Goal: Information Seeking & Learning: Find specific fact

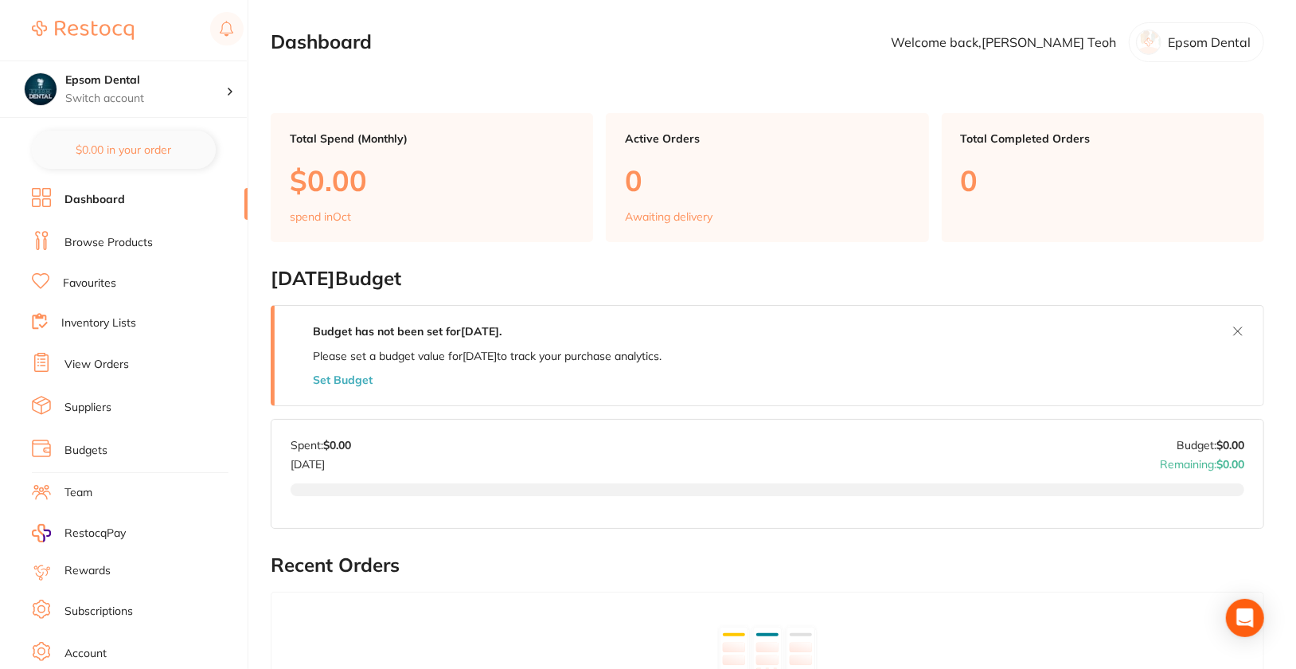
click at [116, 239] on link "Browse Products" at bounding box center [108, 243] width 88 height 16
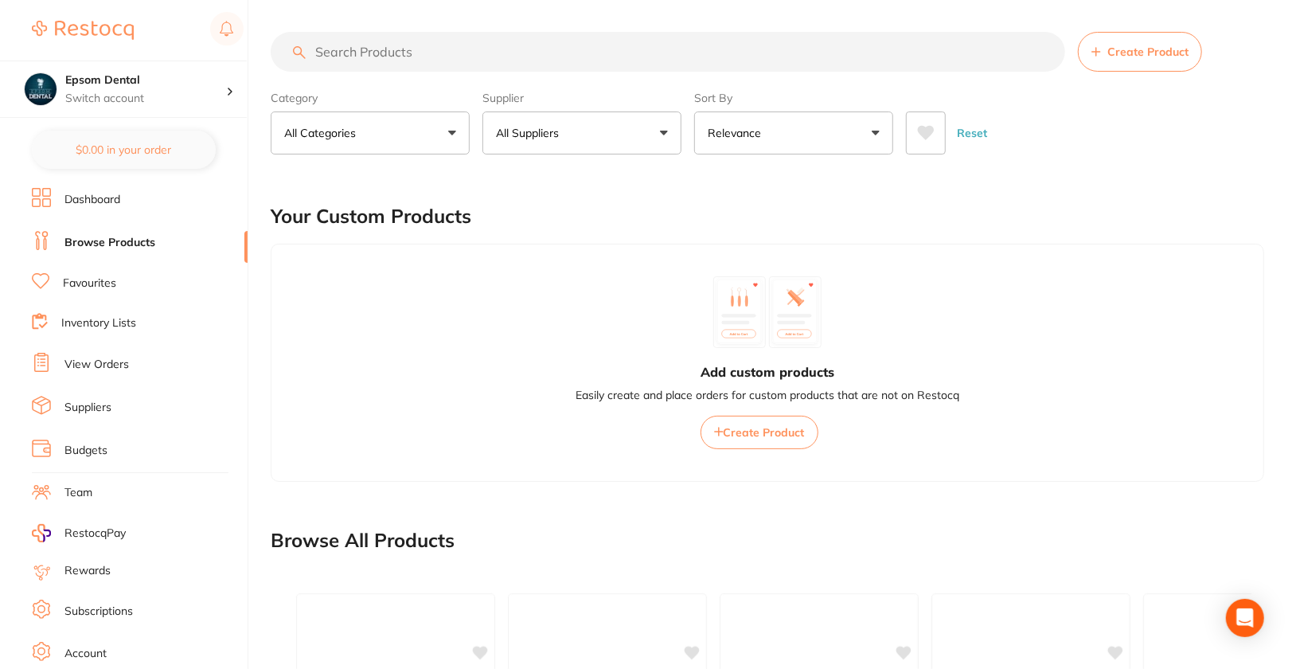
click at [100, 403] on link "Suppliers" at bounding box center [87, 408] width 47 height 16
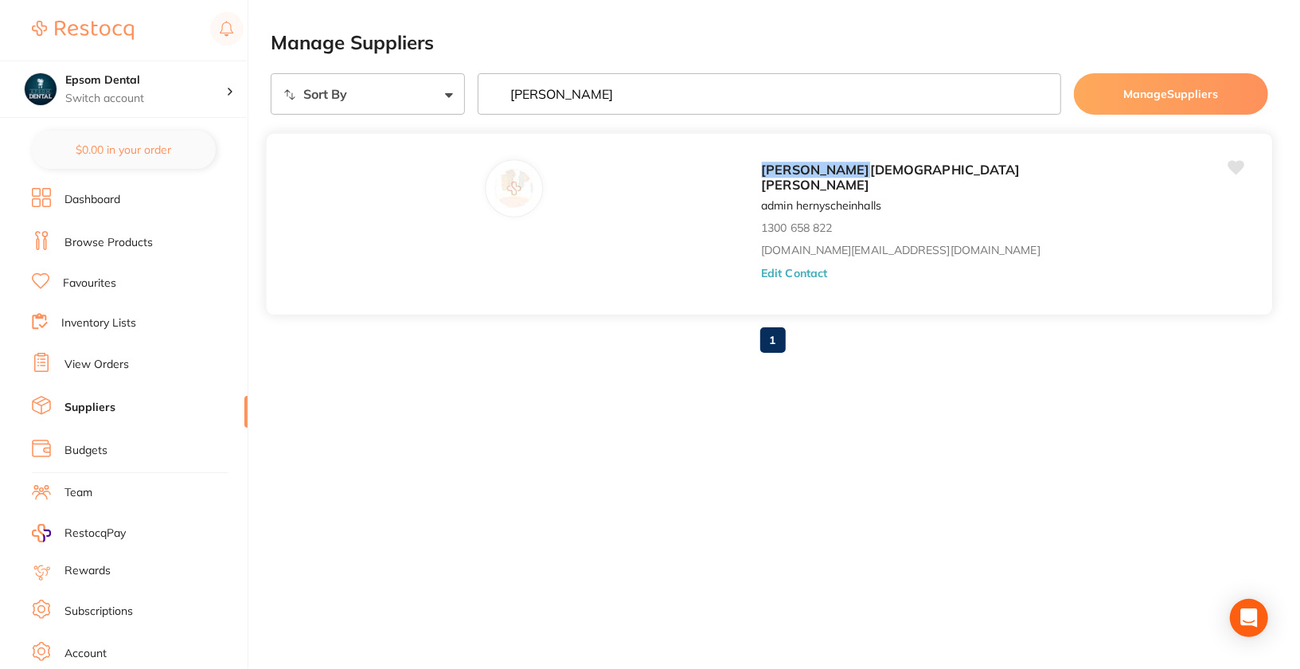
click at [761, 267] on button "Edit Contact" at bounding box center [794, 273] width 66 height 13
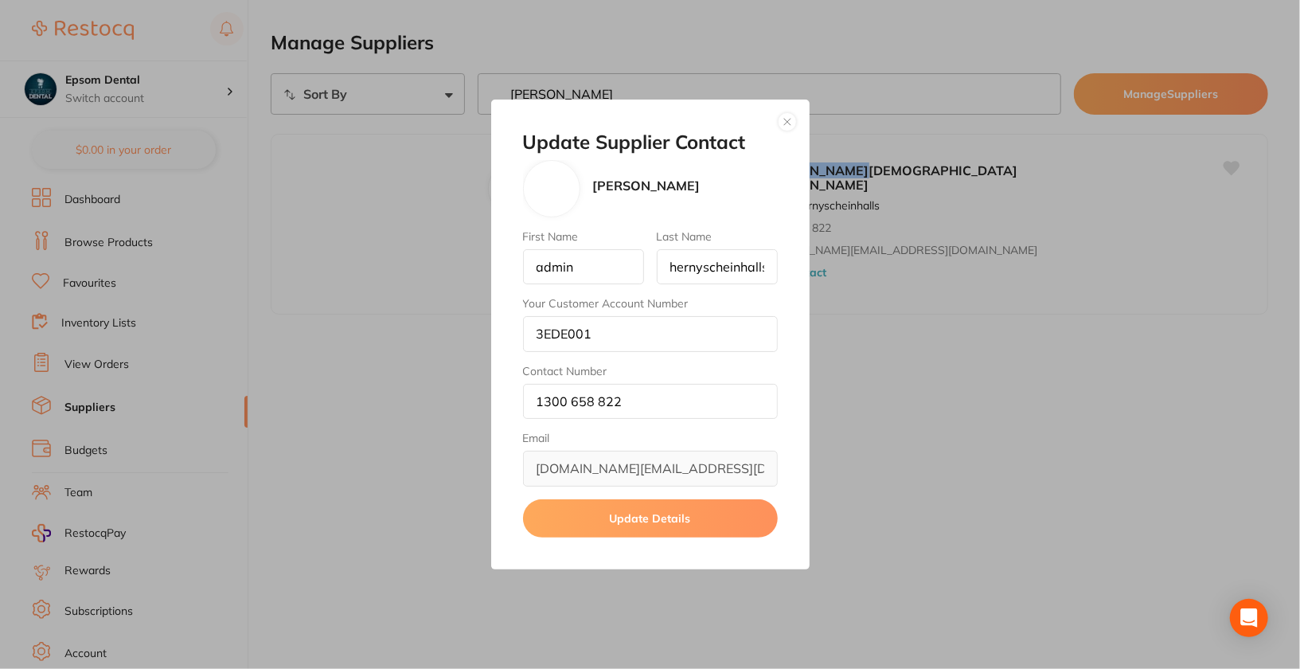
click at [784, 124] on button "button" at bounding box center [787, 121] width 19 height 19
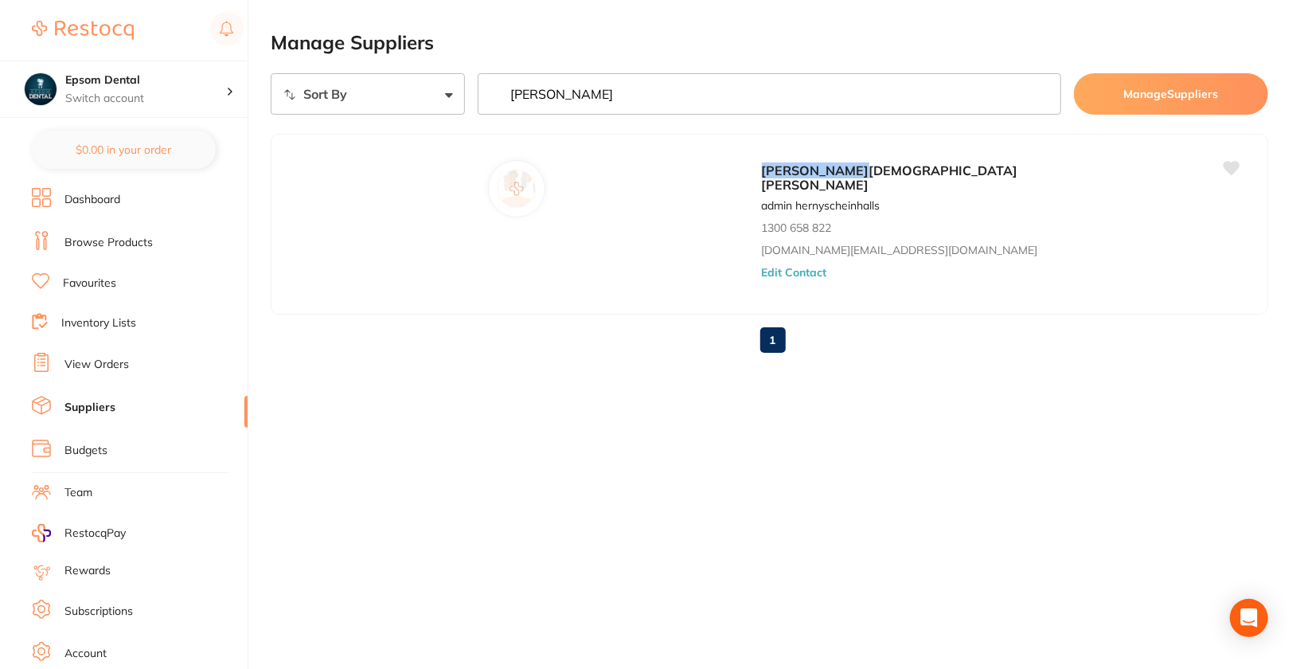
click at [785, 105] on input "henry" at bounding box center [770, 93] width 584 height 41
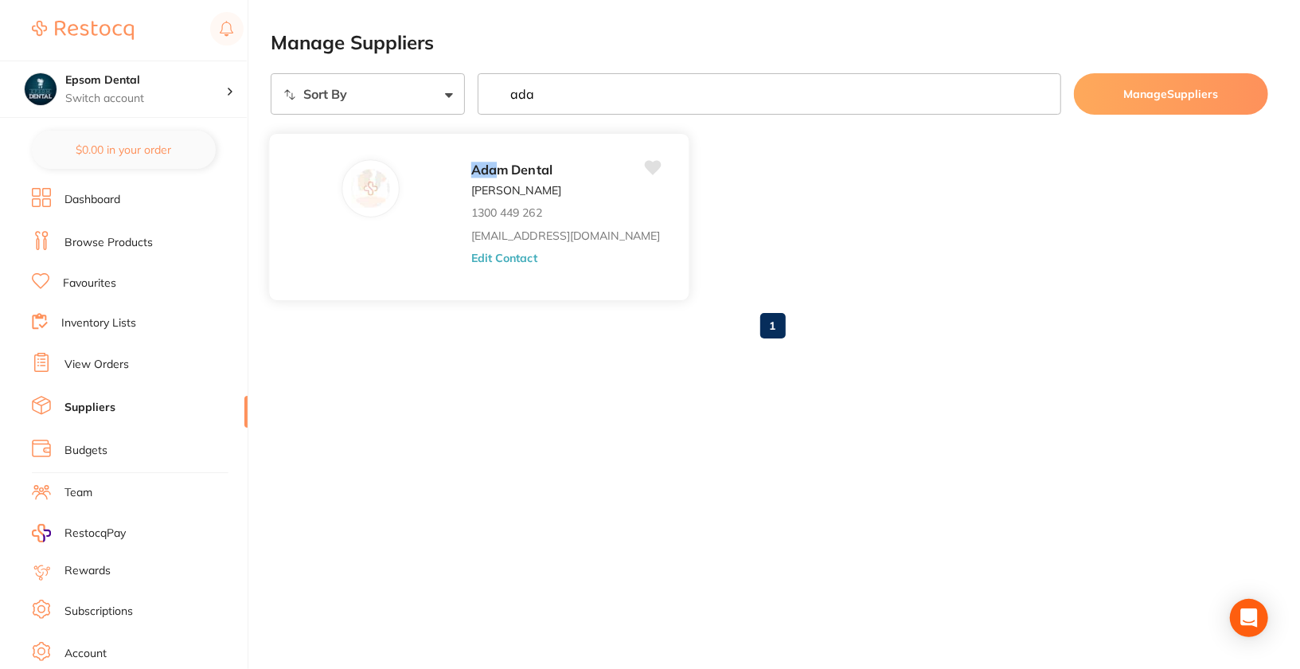
click at [475, 257] on button "Edit Contact" at bounding box center [504, 258] width 66 height 13
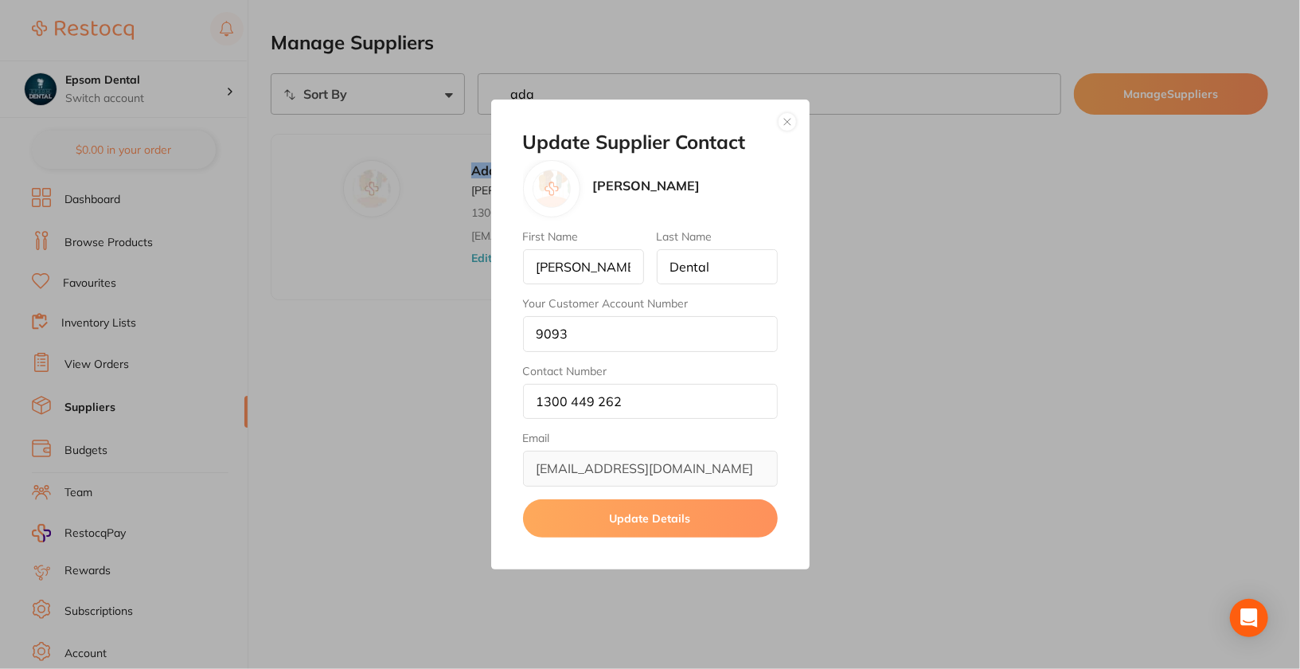
click at [790, 126] on button "button" at bounding box center [787, 121] width 19 height 19
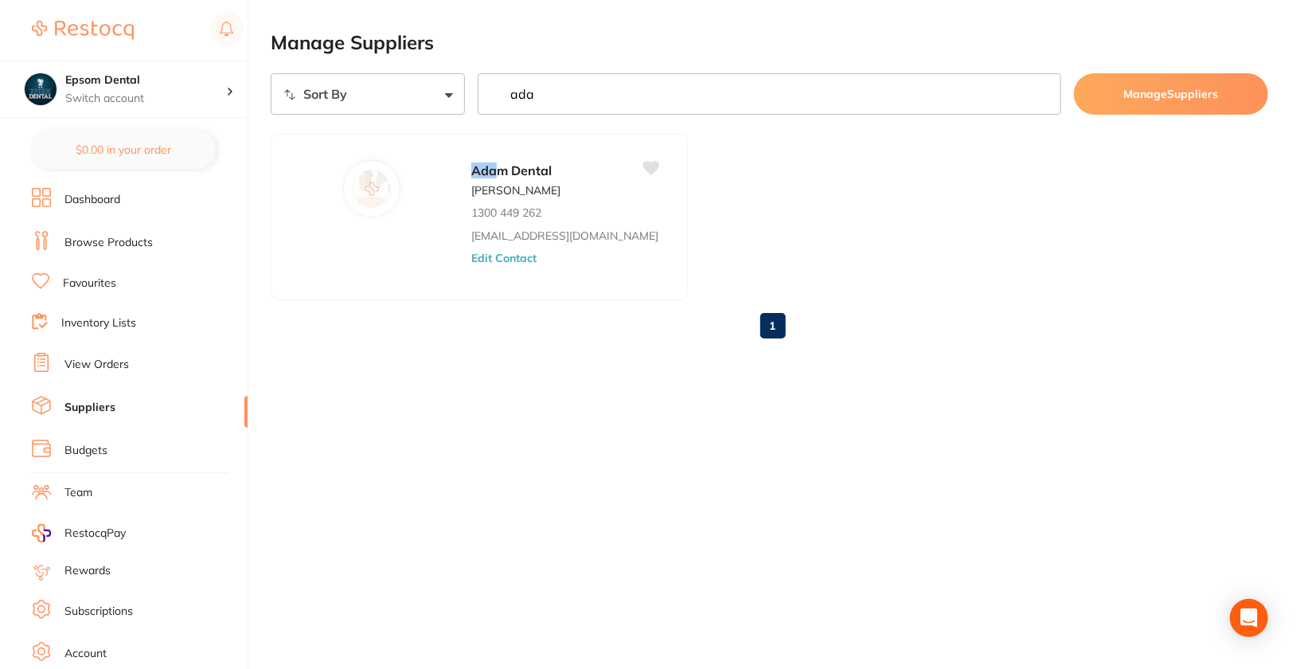
click at [794, 84] on input "ada" at bounding box center [770, 93] width 584 height 41
click at [471, 255] on button "Edit Contact" at bounding box center [504, 258] width 66 height 13
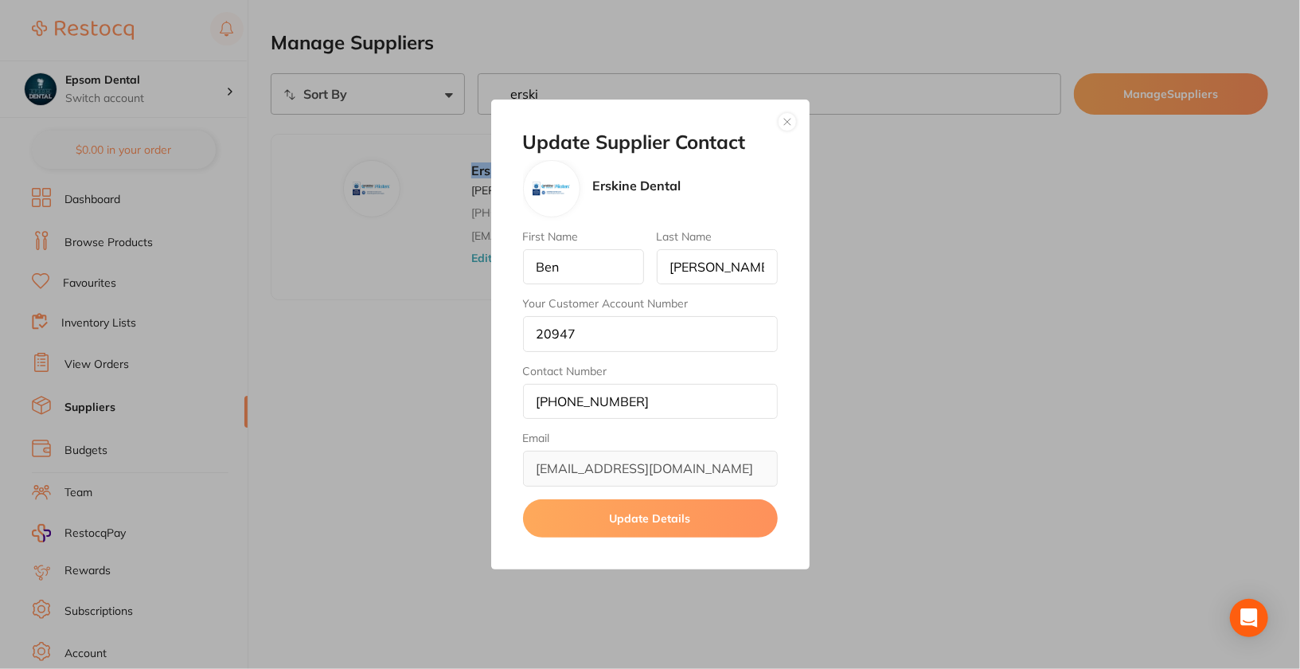
click at [789, 122] on button "button" at bounding box center [787, 121] width 19 height 19
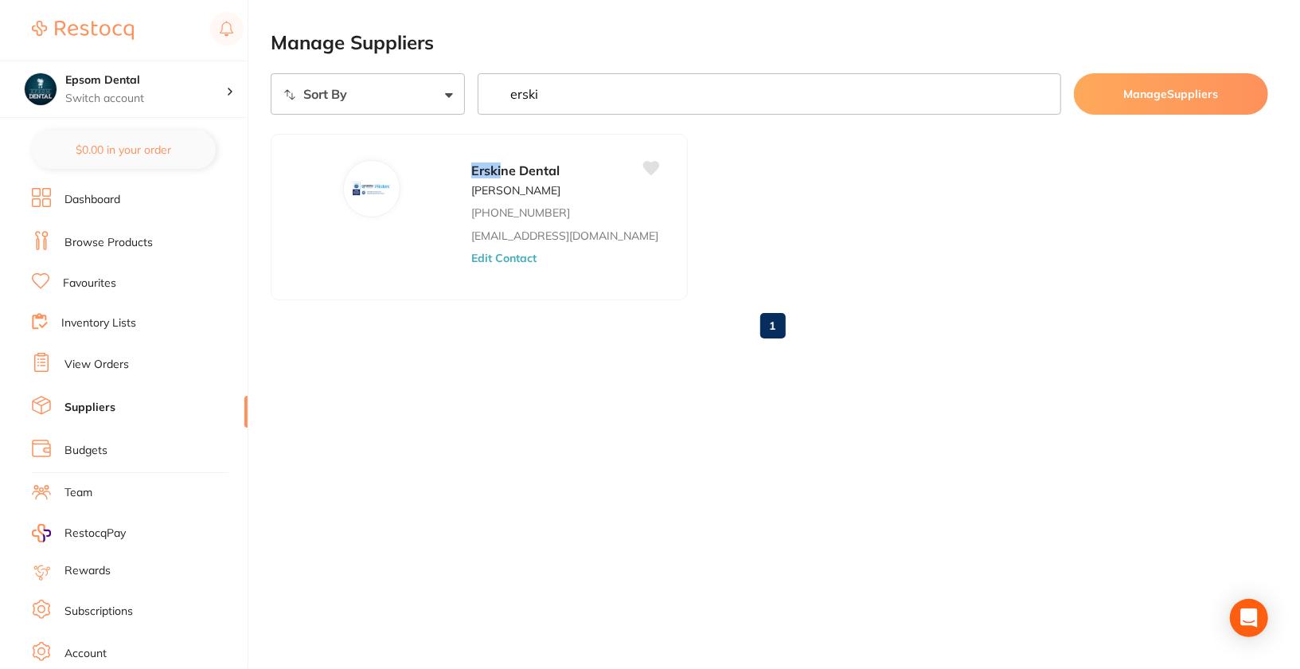
click at [619, 112] on input "erski" at bounding box center [770, 93] width 584 height 41
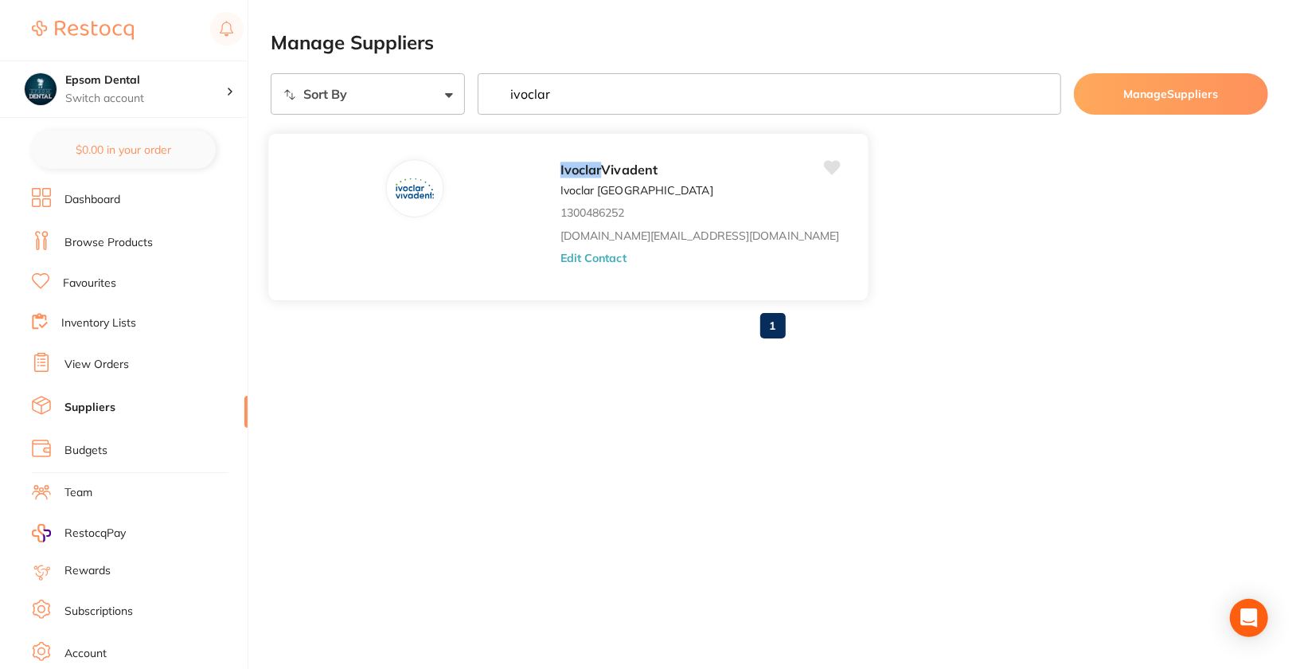
type input "ivoclar"
click at [561, 260] on button "Edit Contact" at bounding box center [594, 258] width 66 height 13
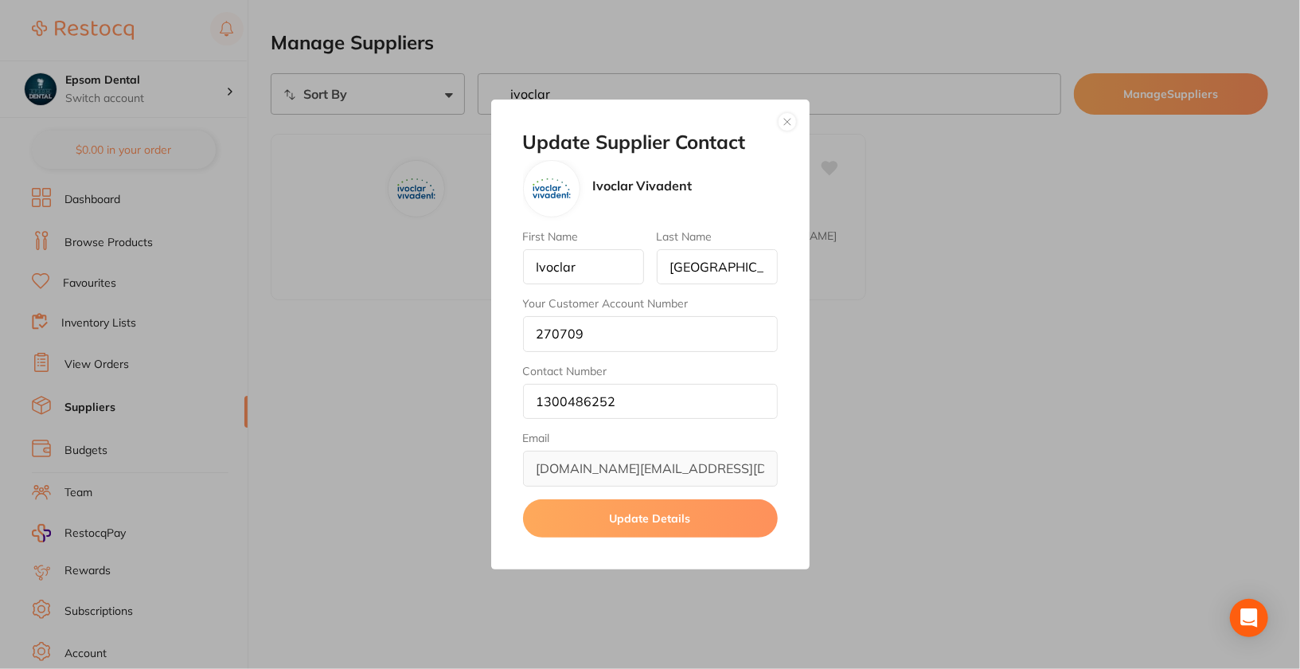
click at [777, 127] on div "Update Supplier Contact Ivoclar Vivadent First Name Ivoclar Last Name Australia…" at bounding box center [650, 335] width 319 height 470
click at [795, 122] on button "button" at bounding box center [787, 121] width 19 height 19
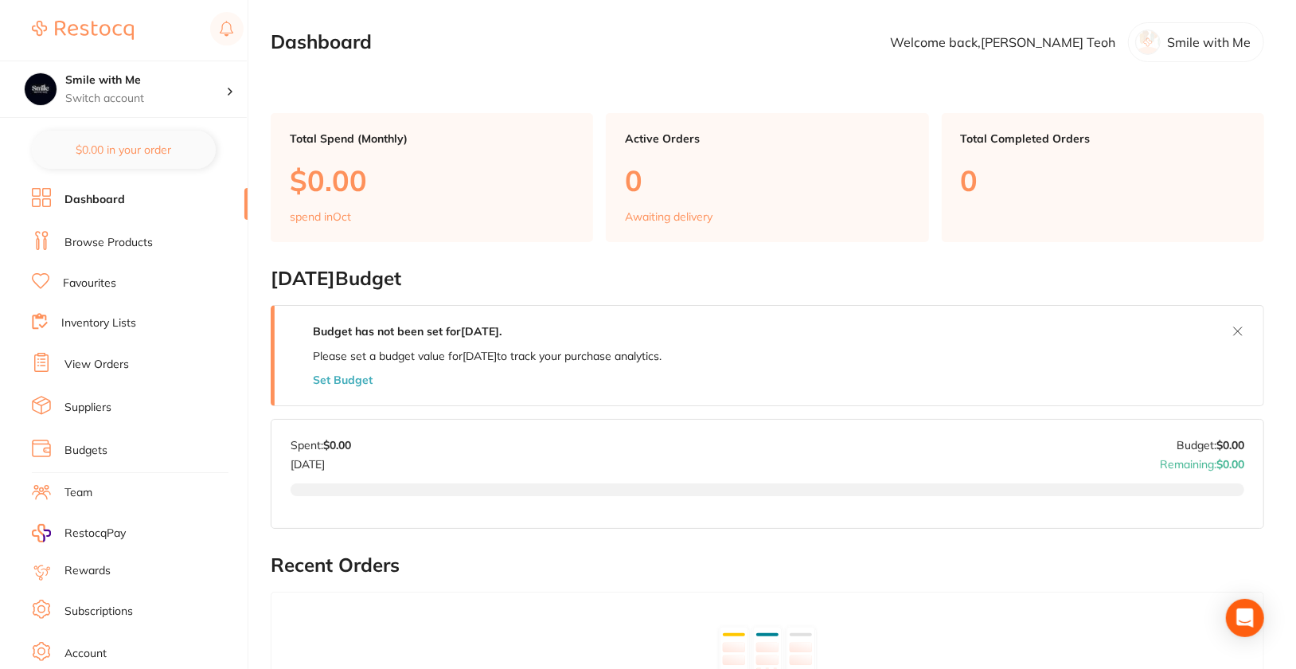
click at [76, 396] on li "Suppliers" at bounding box center [140, 408] width 216 height 24
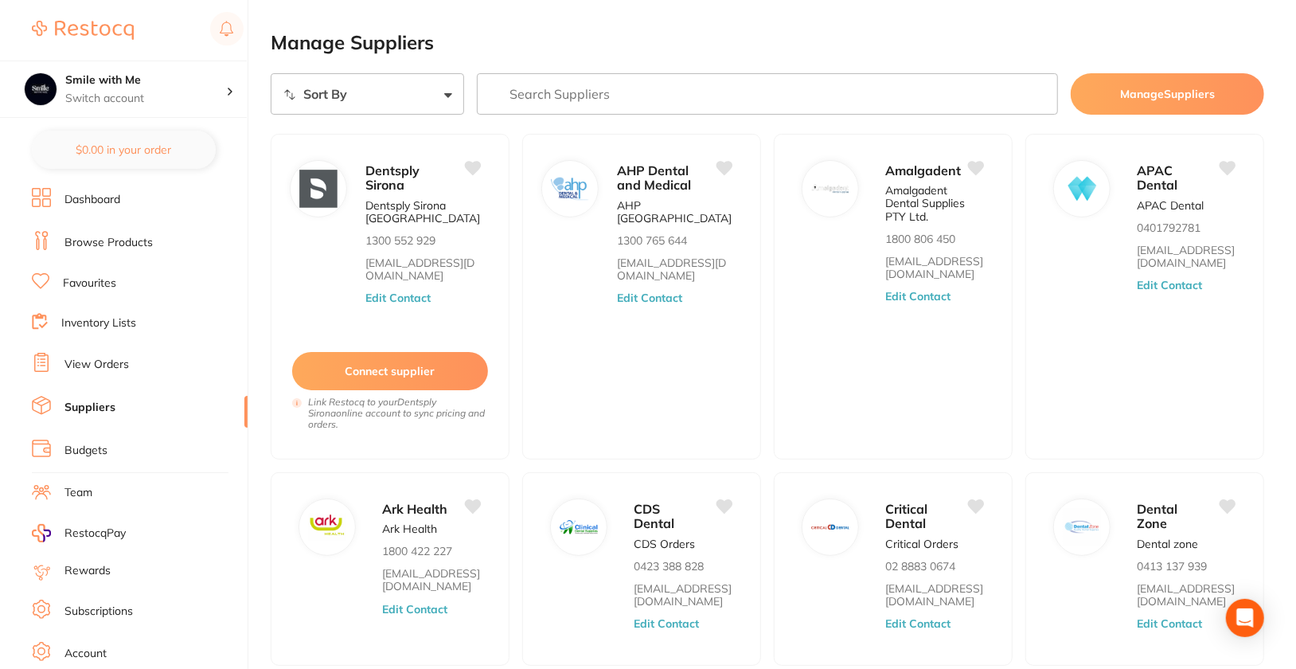
click at [84, 241] on link "Browse Products" at bounding box center [108, 243] width 88 height 16
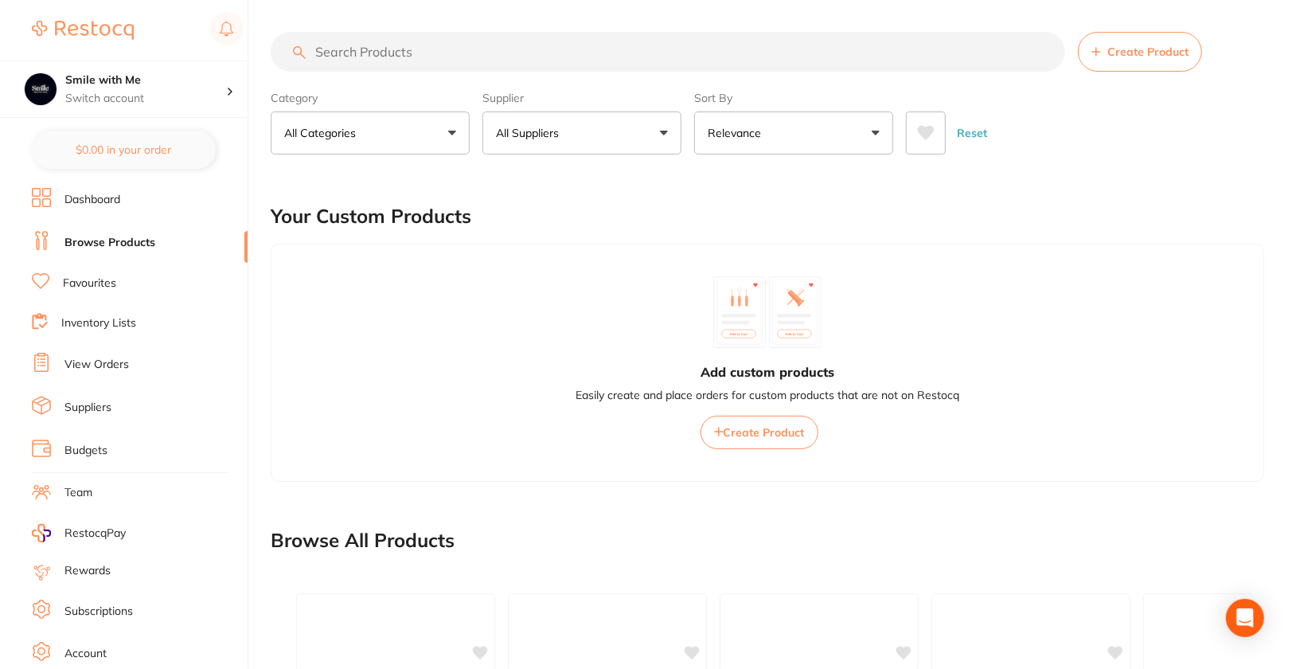
click at [1135, 268] on div "Add custom products Easily create and place orders for custom products that are…" at bounding box center [768, 363] width 994 height 238
click at [883, 26] on main "Create Product Category All Categories All Categories 3D Printing anaesthetic a…" at bounding box center [784, 557] width 1026 height 1115
click at [590, 41] on input "search" at bounding box center [668, 52] width 795 height 40
click at [93, 415] on ul "Dashboard Browse Products Favourites Inventory Lists View Orders Suppliers Budg…" at bounding box center [140, 462] width 216 height 549
click at [93, 407] on link "Suppliers" at bounding box center [87, 408] width 47 height 16
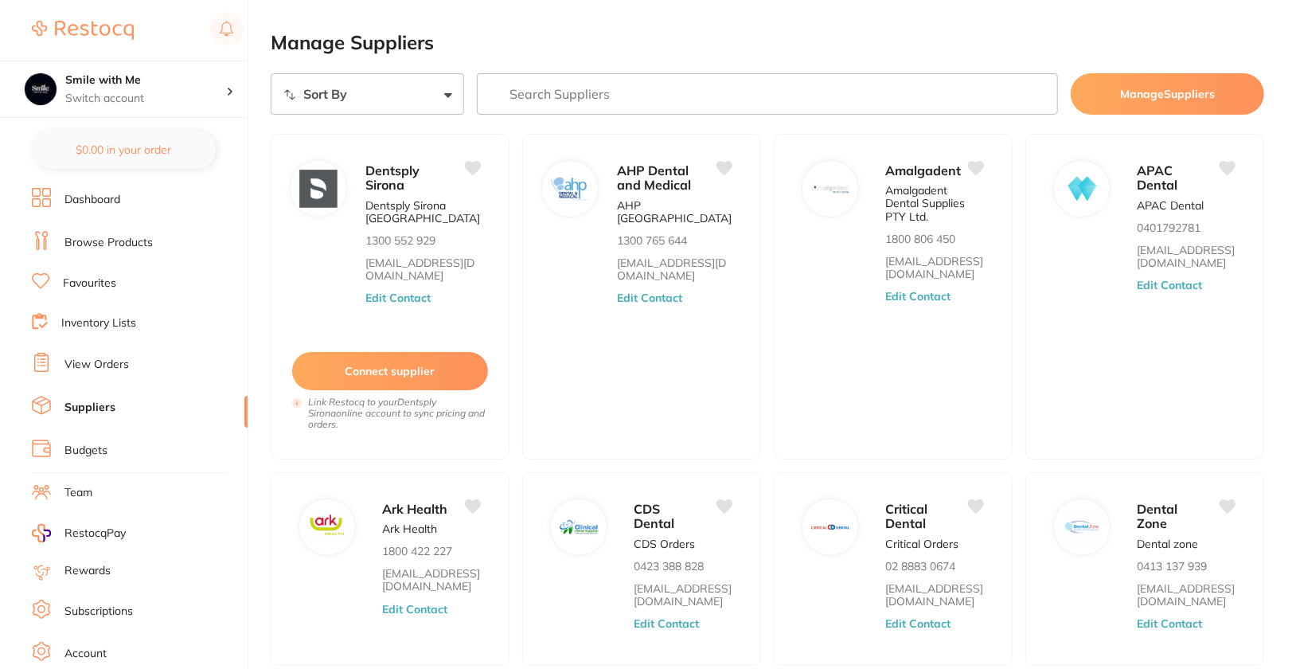
click at [713, 101] on input "search" at bounding box center [767, 93] width 581 height 41
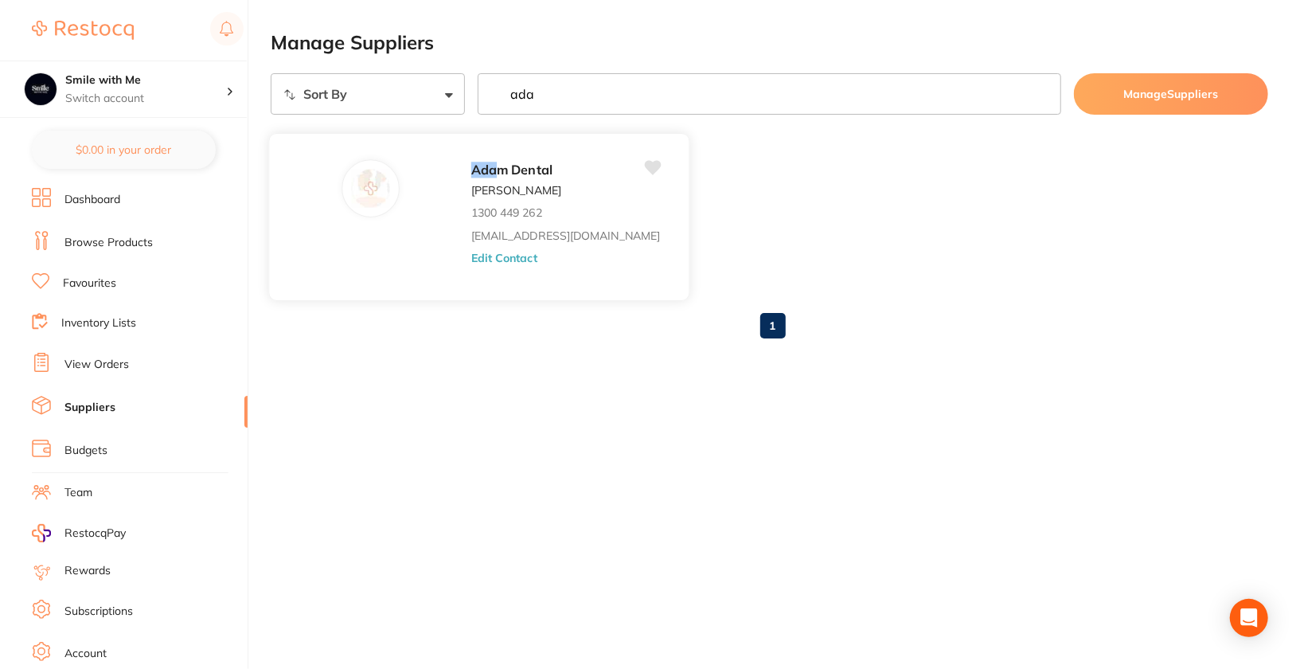
click at [471, 252] on button "Edit Contact" at bounding box center [504, 258] width 66 height 13
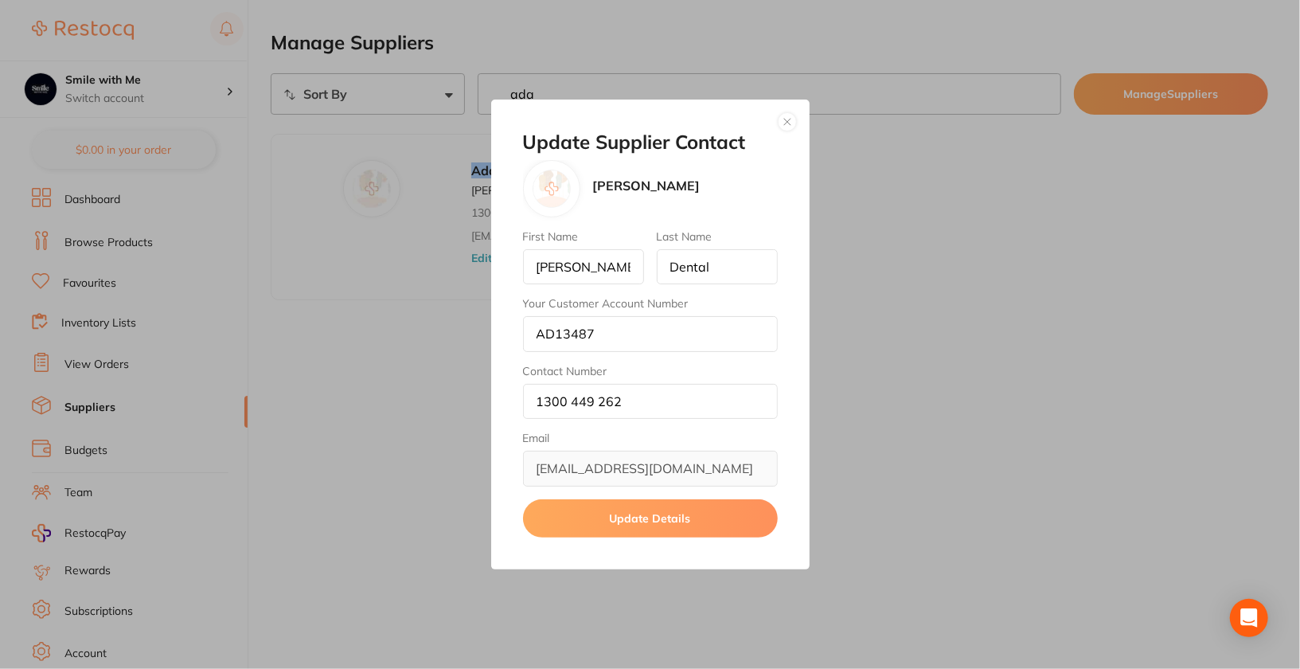
click at [788, 125] on button "button" at bounding box center [787, 121] width 19 height 19
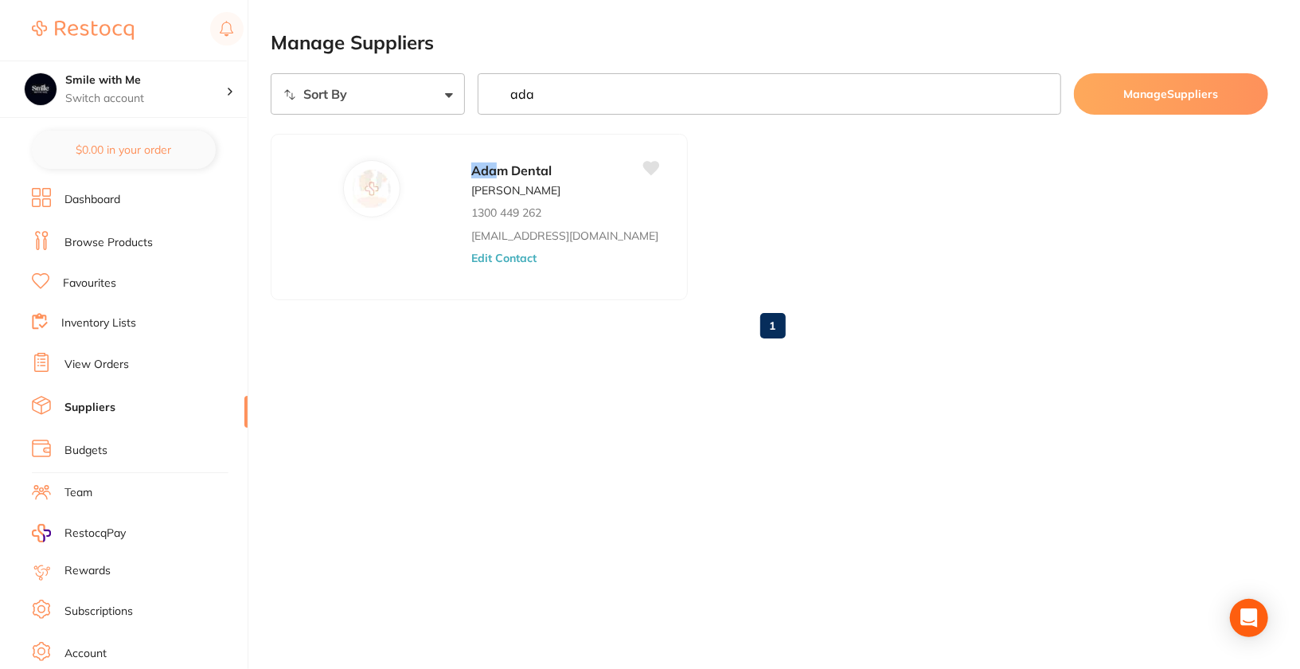
click at [605, 102] on input "ada" at bounding box center [770, 93] width 584 height 41
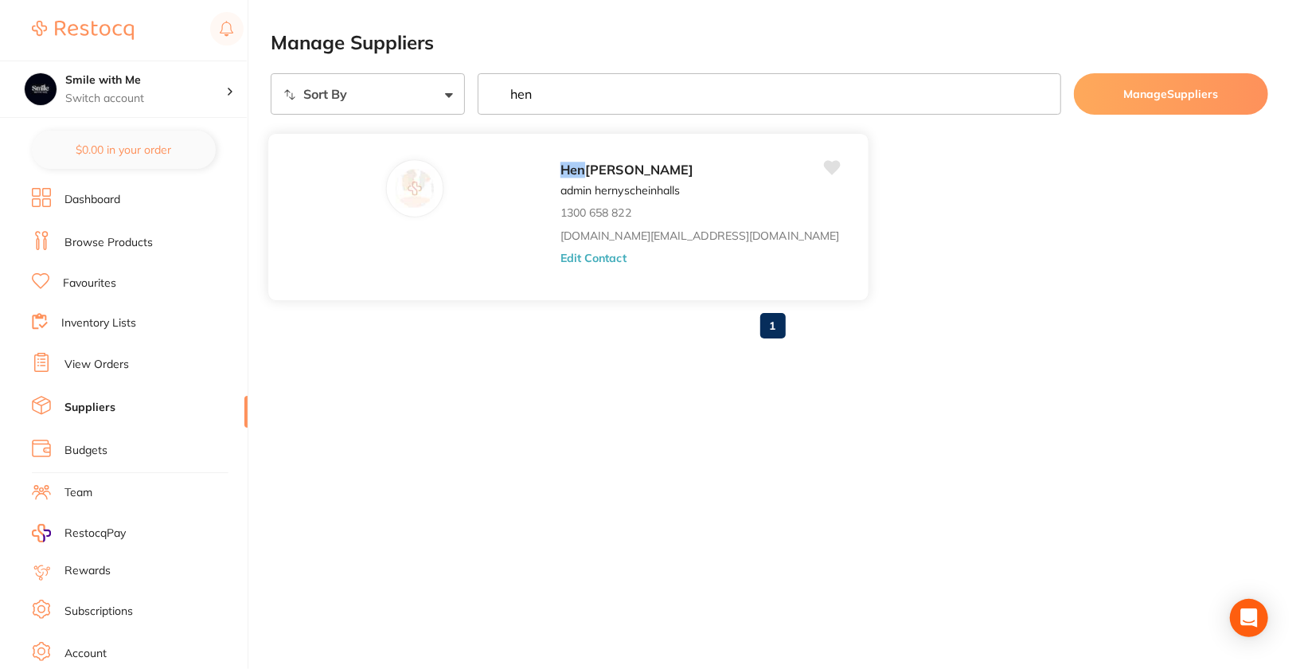
click at [561, 256] on button "Edit Contact" at bounding box center [594, 258] width 66 height 13
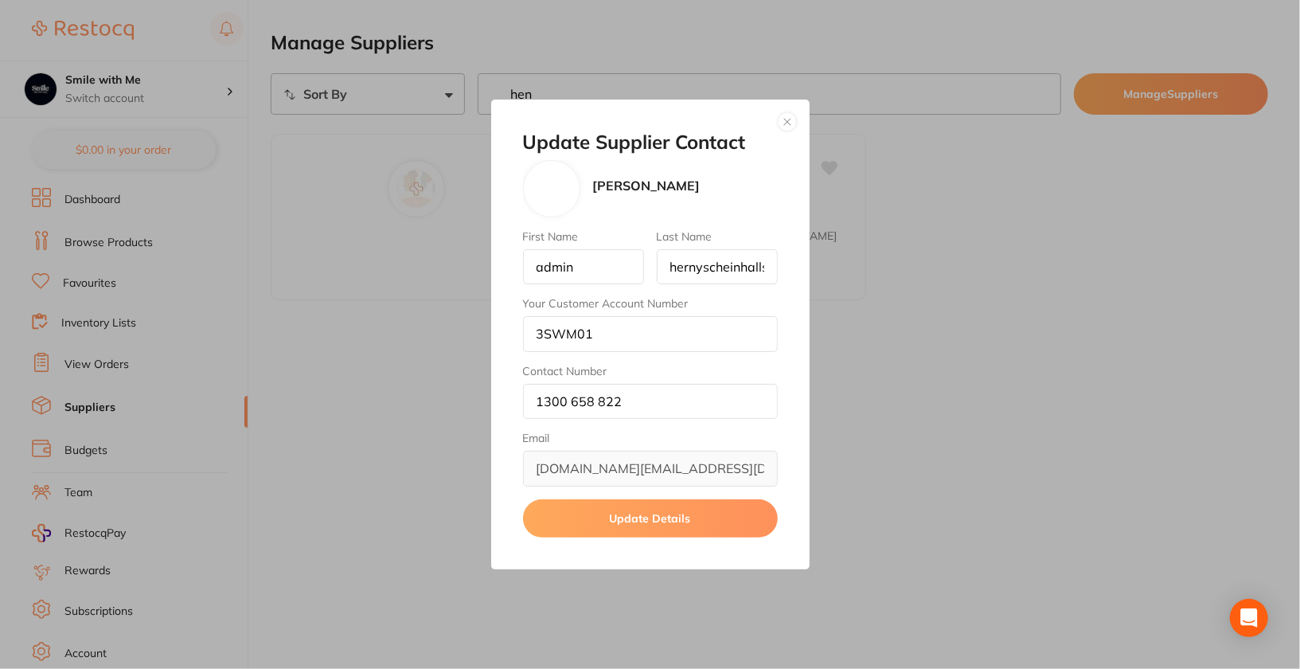
click at [776, 125] on div "Update Supplier Contact Henry Schein Halas First Name admin Last Name hernysche…" at bounding box center [650, 335] width 319 height 470
click at [791, 125] on button "button" at bounding box center [787, 121] width 19 height 19
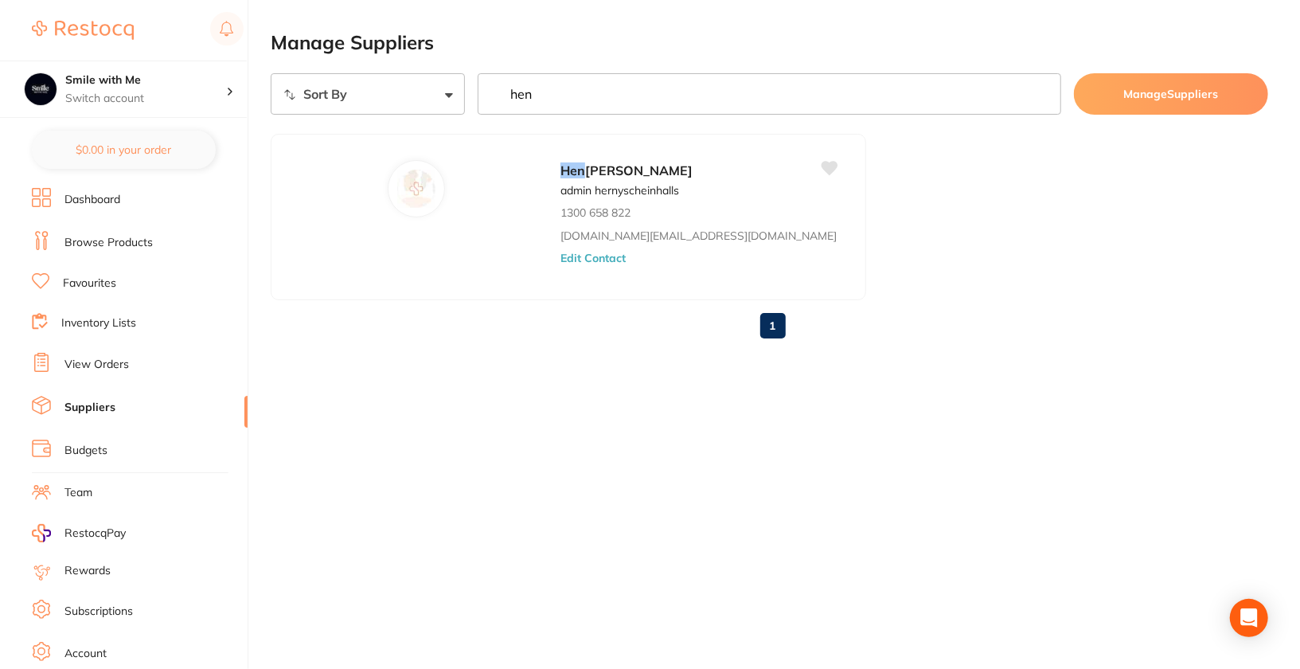
click at [691, 99] on input "hen" at bounding box center [770, 93] width 584 height 41
click at [561, 264] on div "Ivocla r Vivadent Ivoclar Australia 1300486252 orders.au@ivoclar.com Edit Conta…" at bounding box center [707, 221] width 292 height 124
click at [561, 260] on button "Edit Contact" at bounding box center [594, 258] width 66 height 13
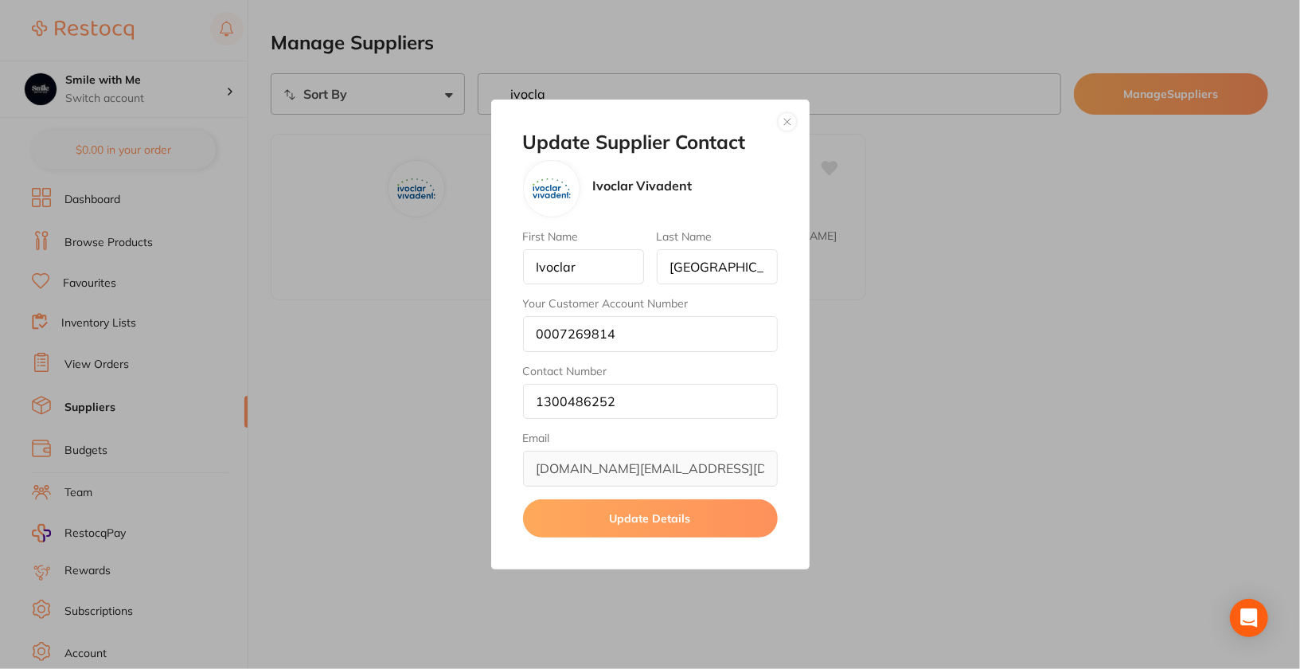
click at [787, 127] on button "button" at bounding box center [787, 121] width 19 height 19
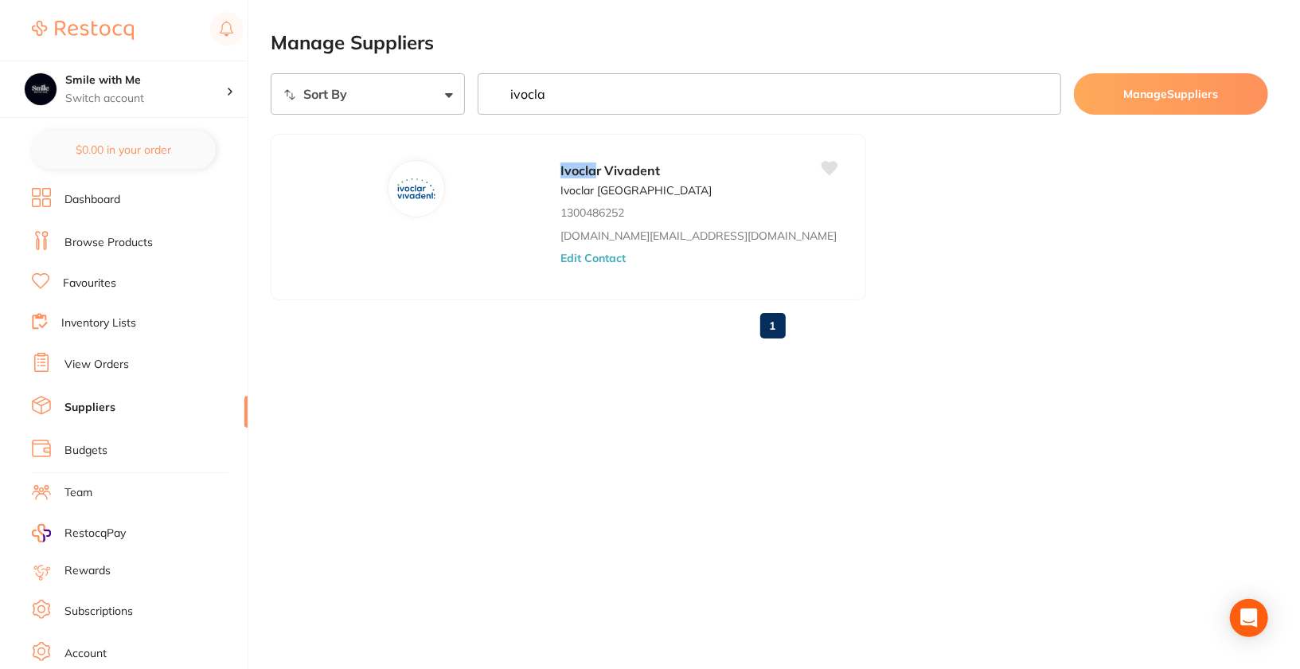
click at [790, 87] on input "ivocla" at bounding box center [770, 93] width 584 height 41
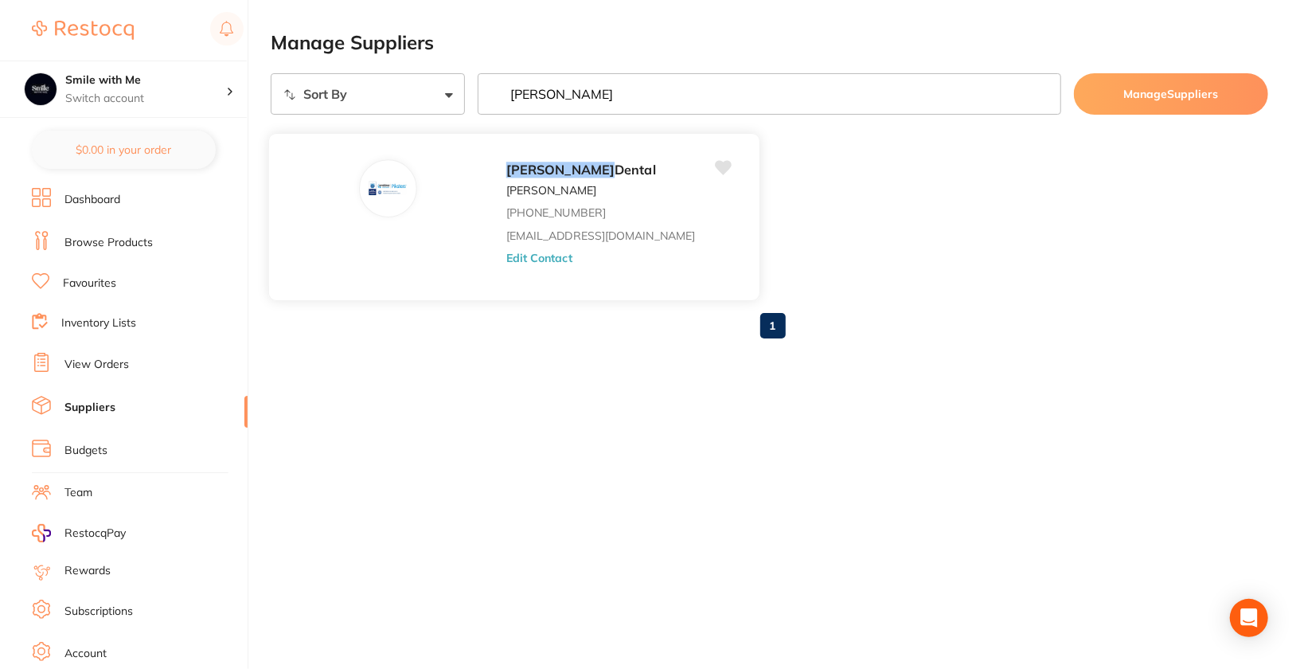
type input "erskine"
click at [506, 262] on button "Edit Contact" at bounding box center [539, 258] width 66 height 13
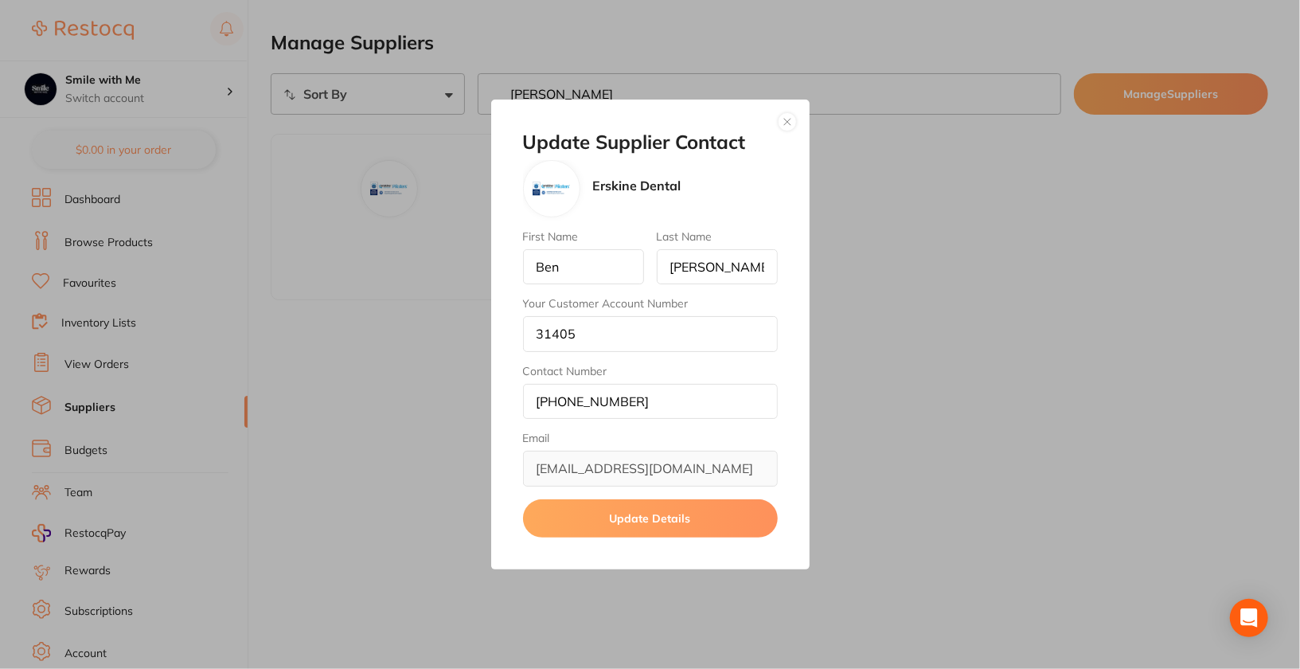
click at [788, 121] on button "button" at bounding box center [787, 121] width 19 height 19
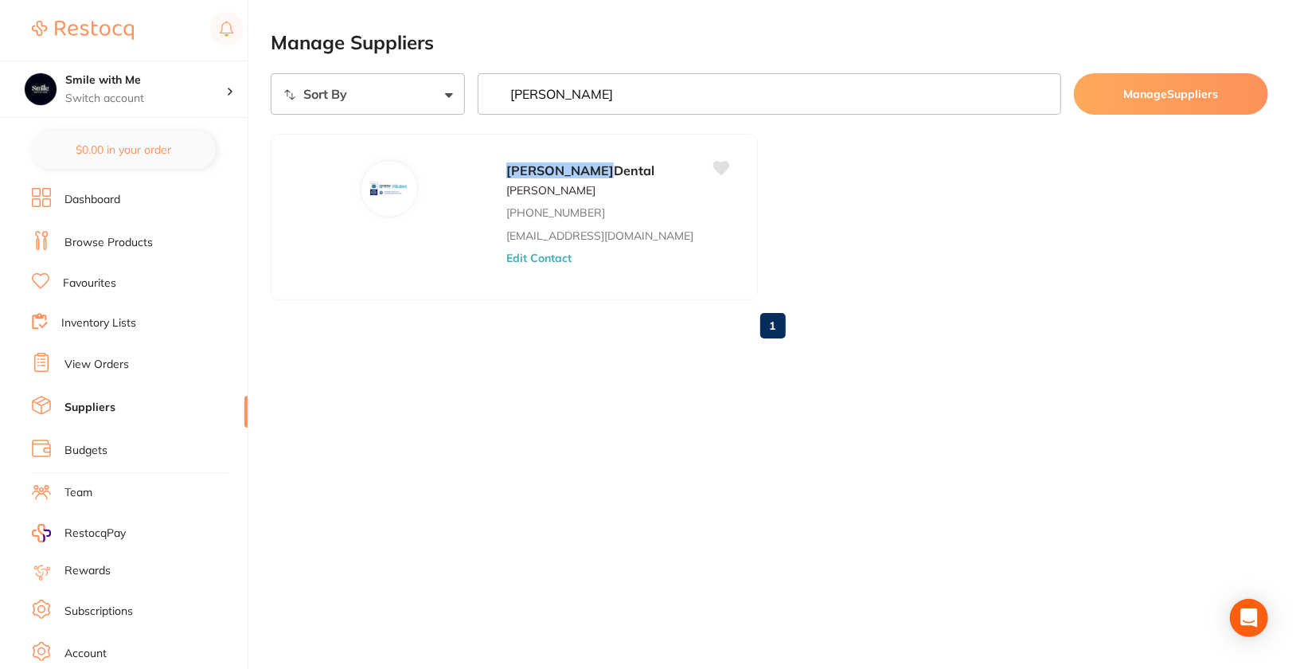
click at [957, 189] on ul "Erskine Dental Ben Stitt +61 2 65683773 sales@piksters.com Edit Contact" at bounding box center [770, 217] width 998 height 166
click at [844, 88] on input "erskine" at bounding box center [770, 93] width 584 height 41
click at [904, 336] on div "1" at bounding box center [770, 325] width 998 height 51
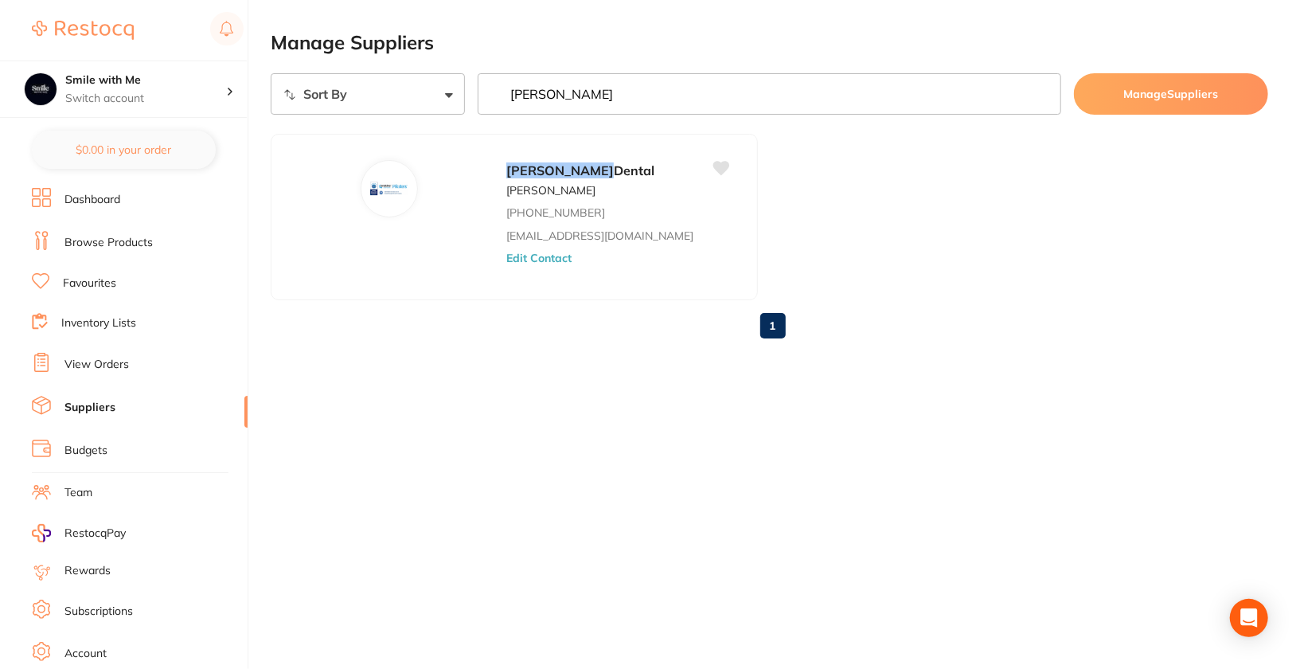
click at [863, 260] on ul "Erskine Dental Ben Stitt +61 2 65683773 sales@piksters.com Edit Contact" at bounding box center [770, 217] width 998 height 166
click at [746, 83] on input "erskine" at bounding box center [770, 93] width 584 height 41
click at [114, 249] on li "Browse Products" at bounding box center [140, 243] width 216 height 24
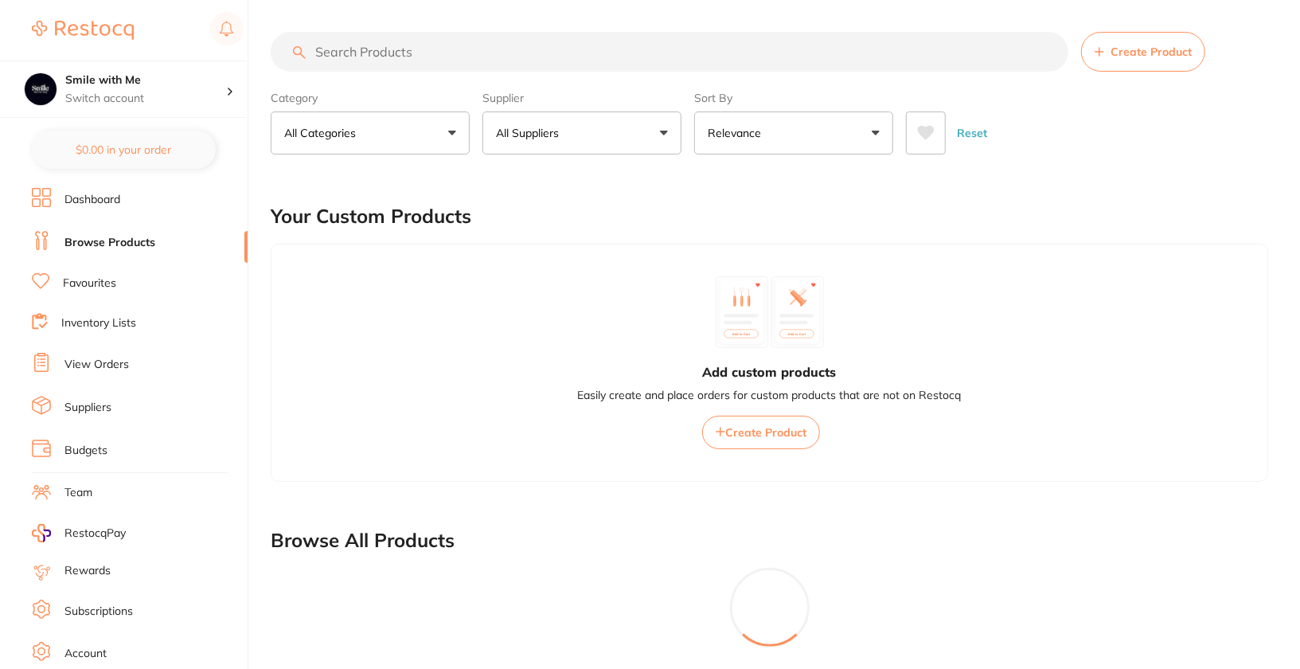
click at [568, 133] on span at bounding box center [568, 133] width 6 height 6
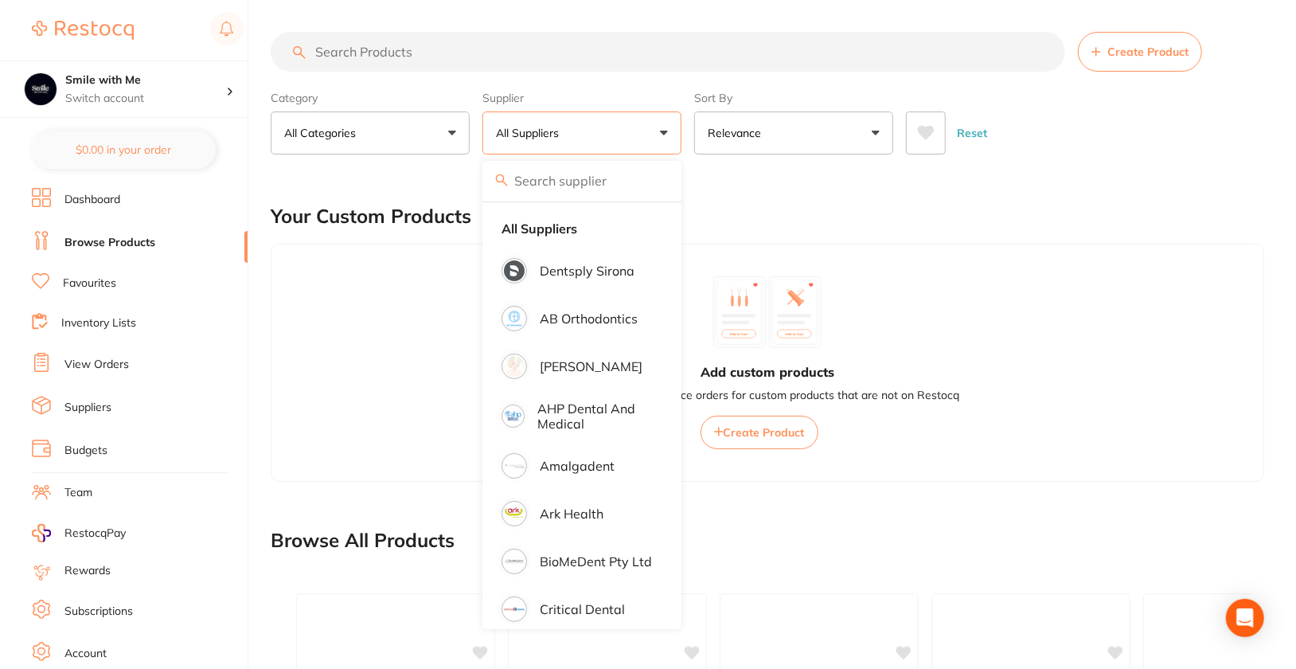
click at [1087, 103] on div "Reset" at bounding box center [1079, 127] width 346 height 56
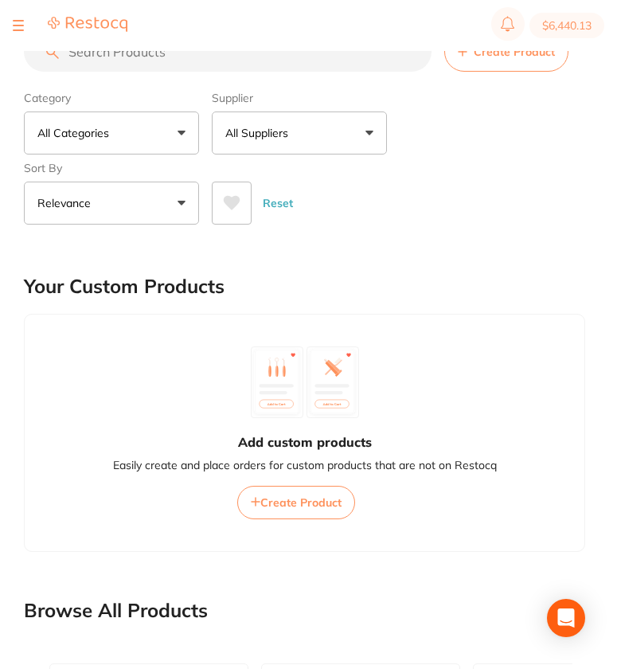
click at [483, 538] on div "Add custom products Easily create and place orders for custom products that are…" at bounding box center [304, 433] width 561 height 238
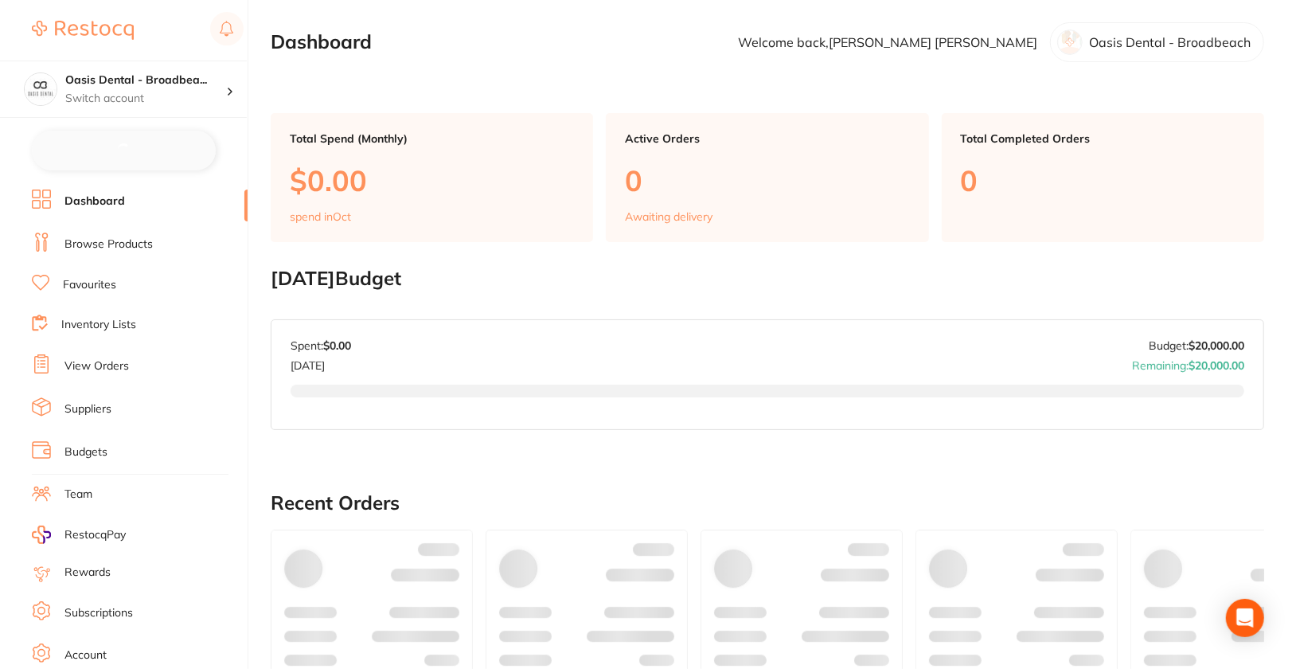
checkbox input "false"
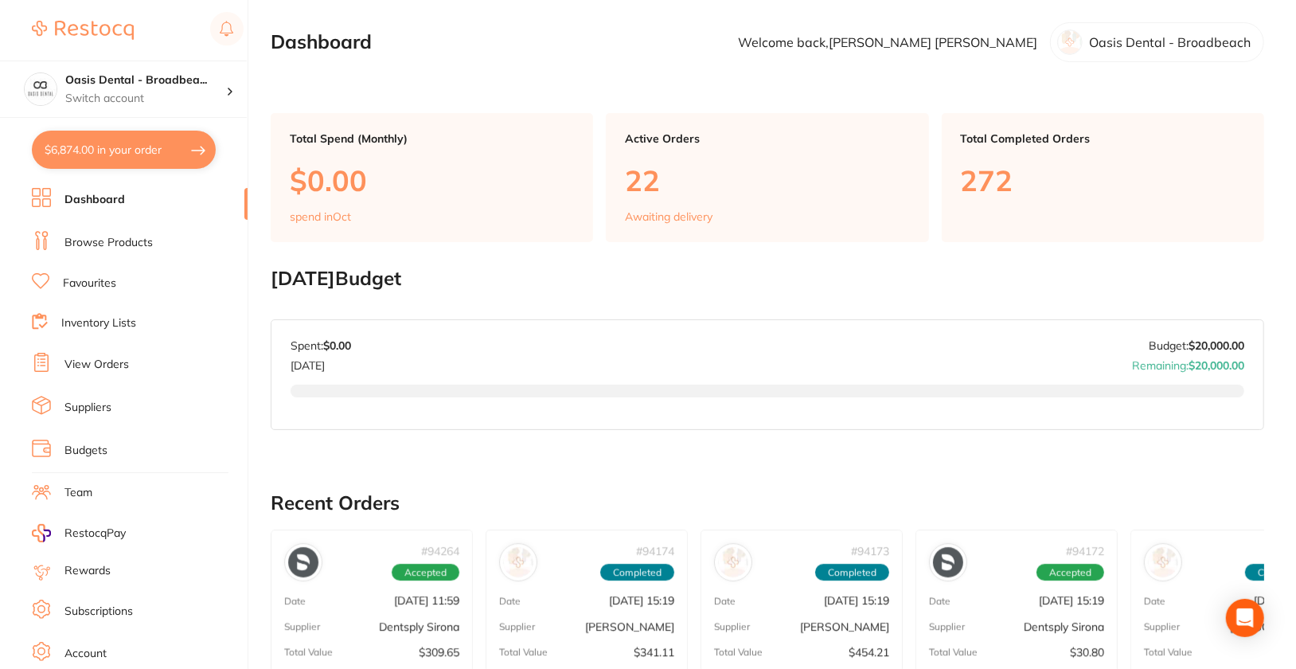
click at [113, 359] on link "View Orders" at bounding box center [96, 365] width 64 height 16
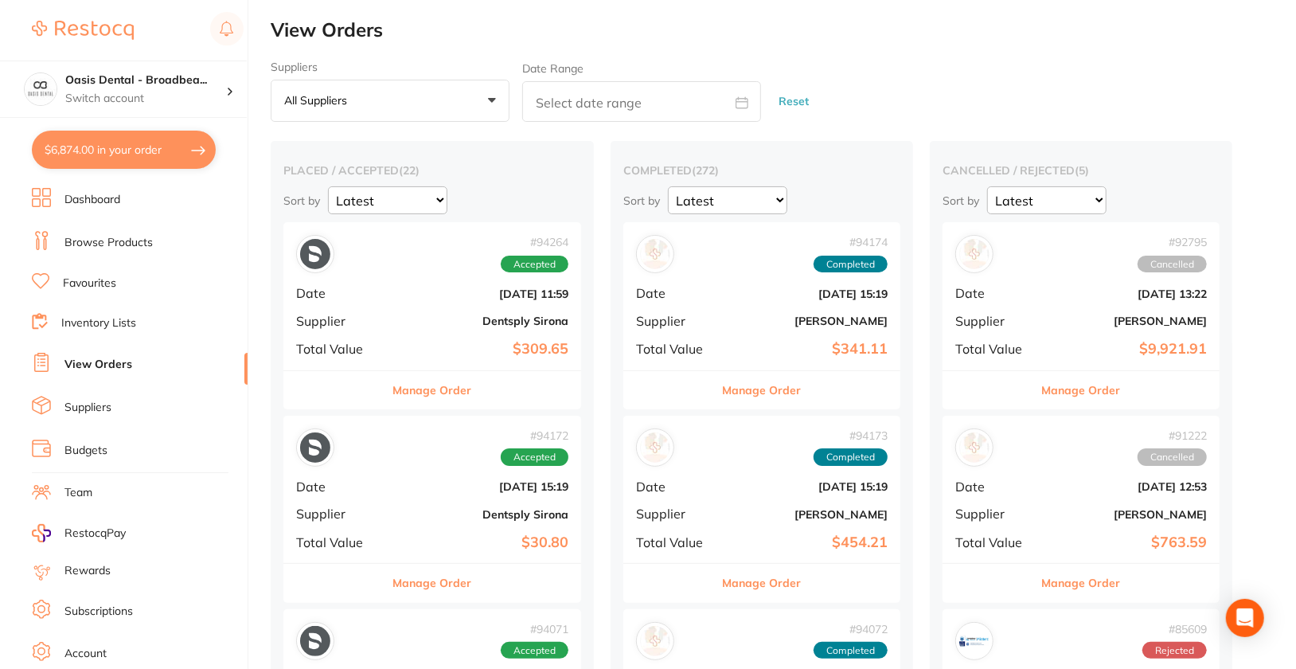
click at [482, 109] on button "All suppliers +0" at bounding box center [390, 101] width 239 height 43
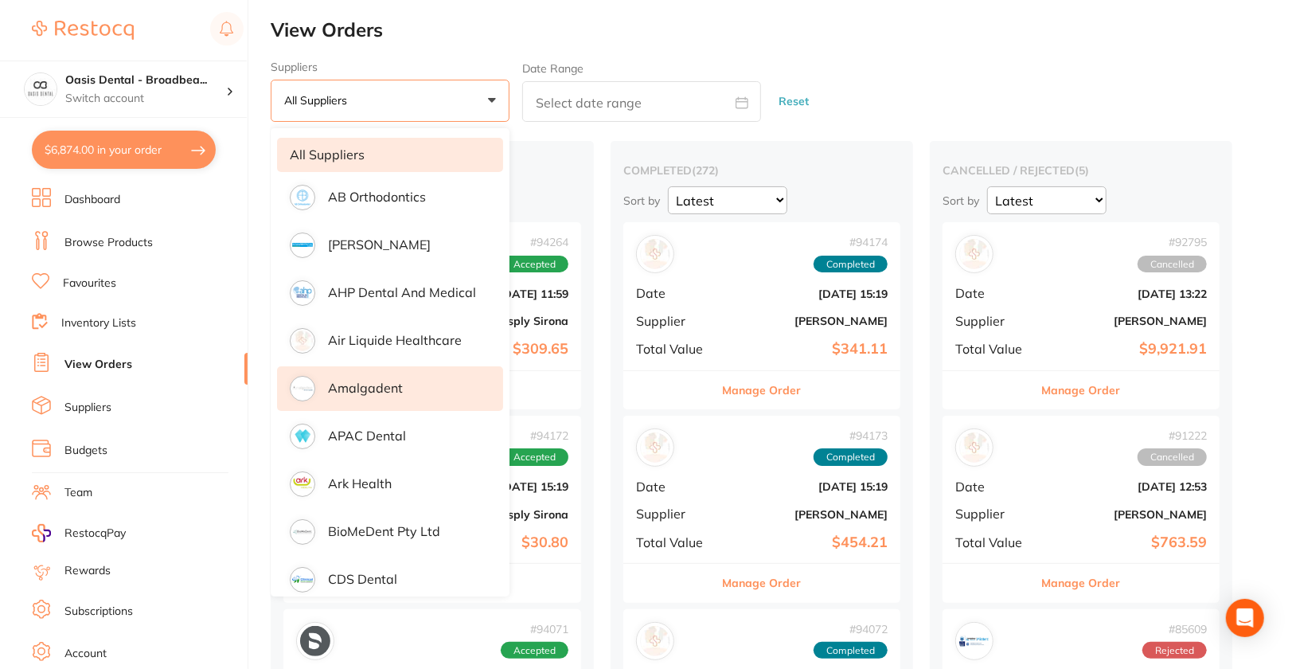
click at [415, 380] on li "Amalgadent" at bounding box center [390, 388] width 226 height 45
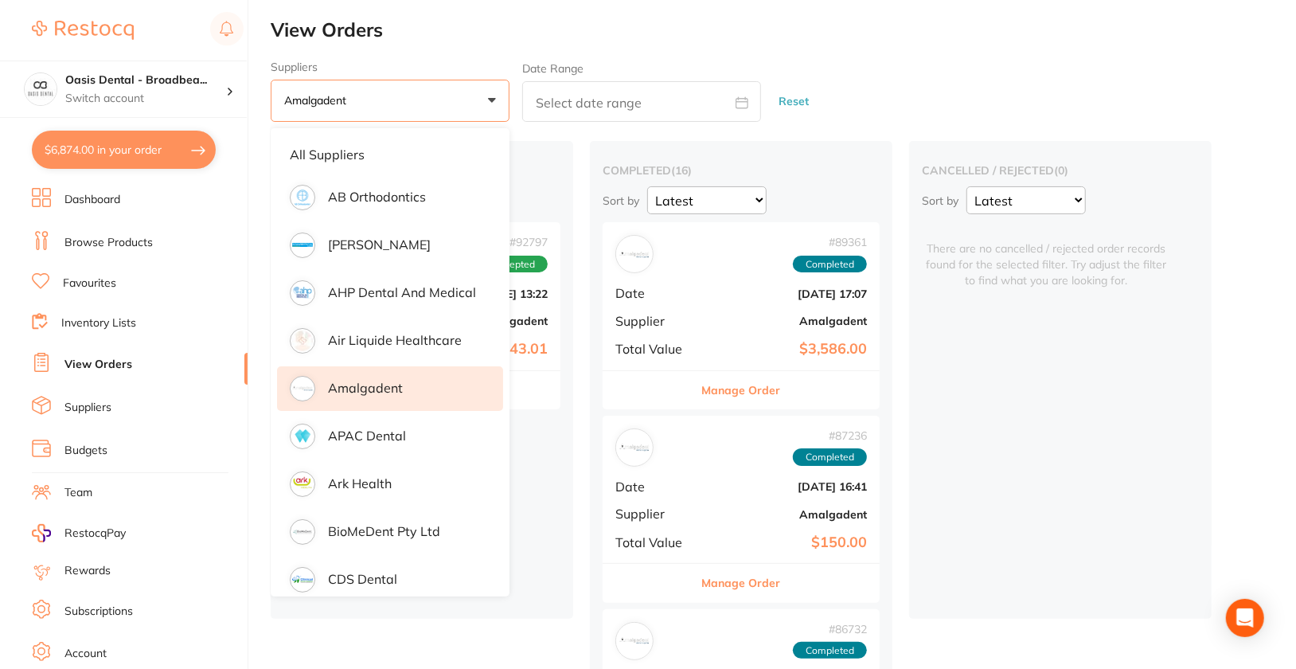
click at [1096, 84] on div "Suppliers Amalgadent +0 All suppliers AB Orthodontics [PERSON_NAME] Dental AHP …" at bounding box center [784, 92] width 1026 height 62
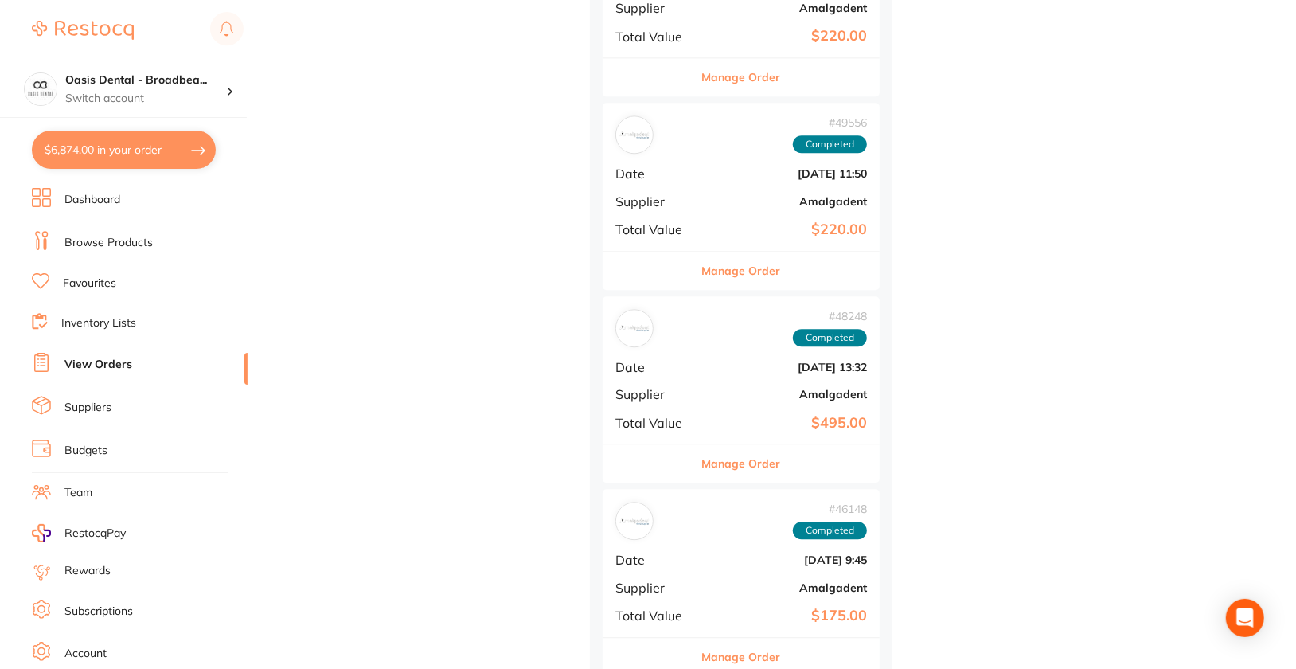
scroll to position [2654, 0]
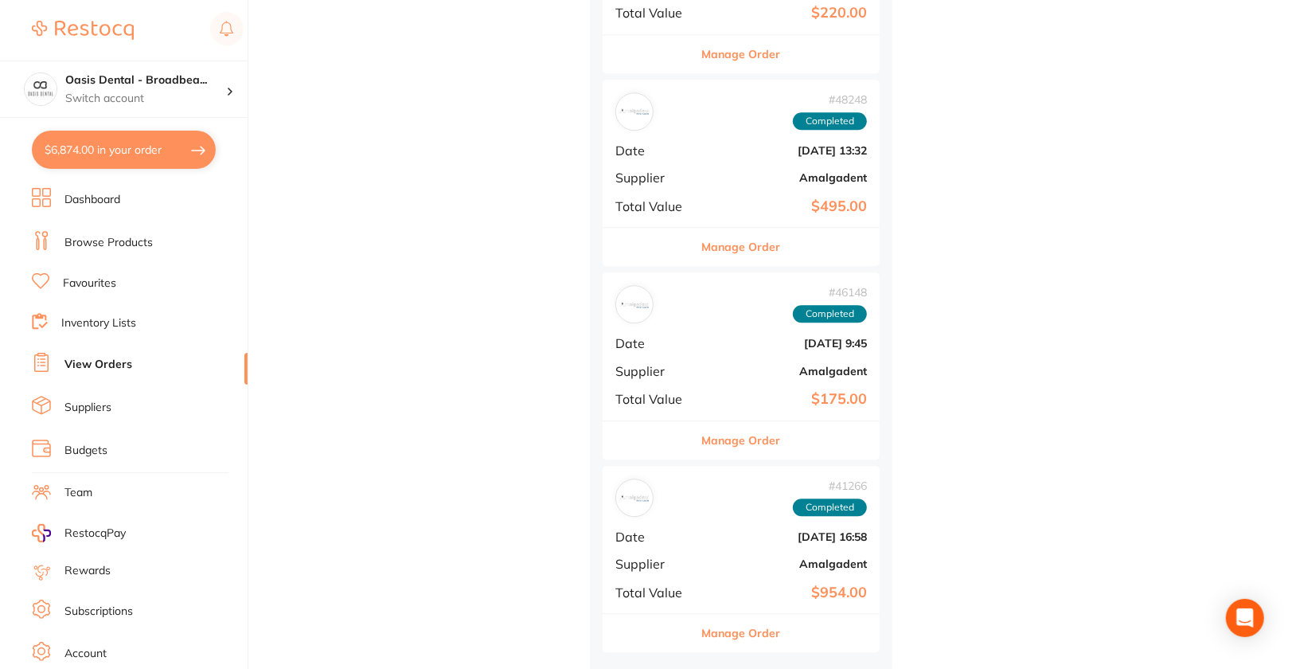
click at [744, 634] on button "Manage Order" at bounding box center [741, 633] width 79 height 38
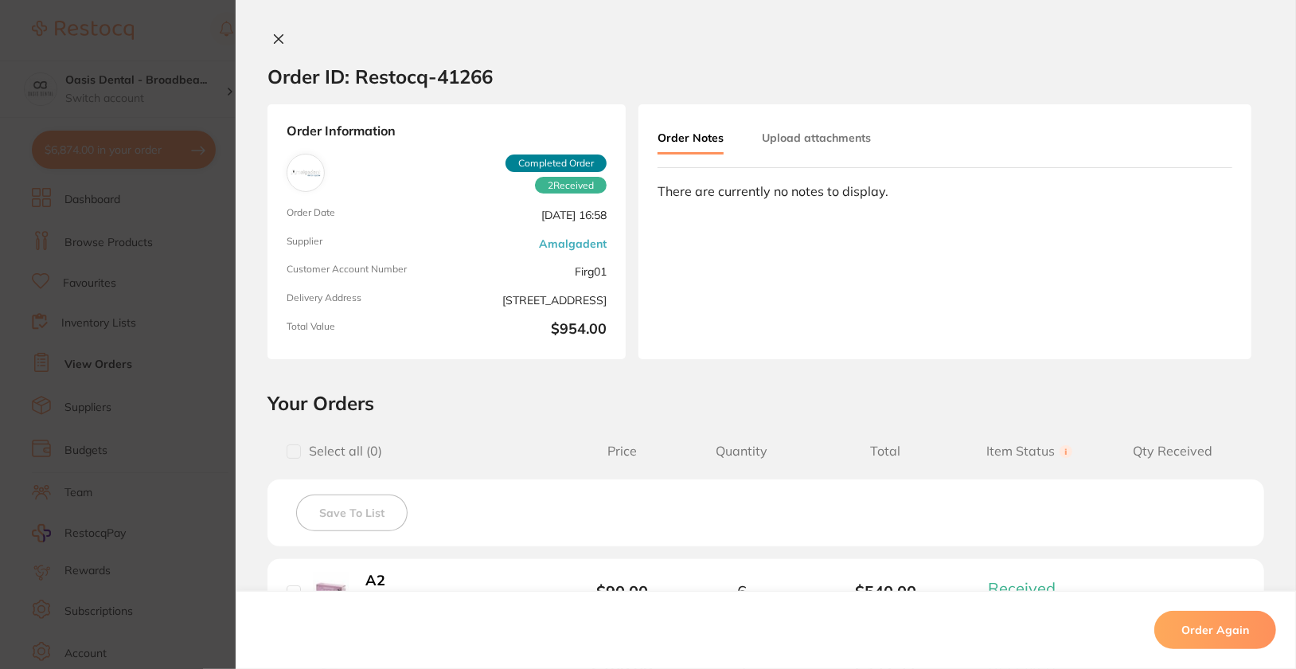
scroll to position [352, 0]
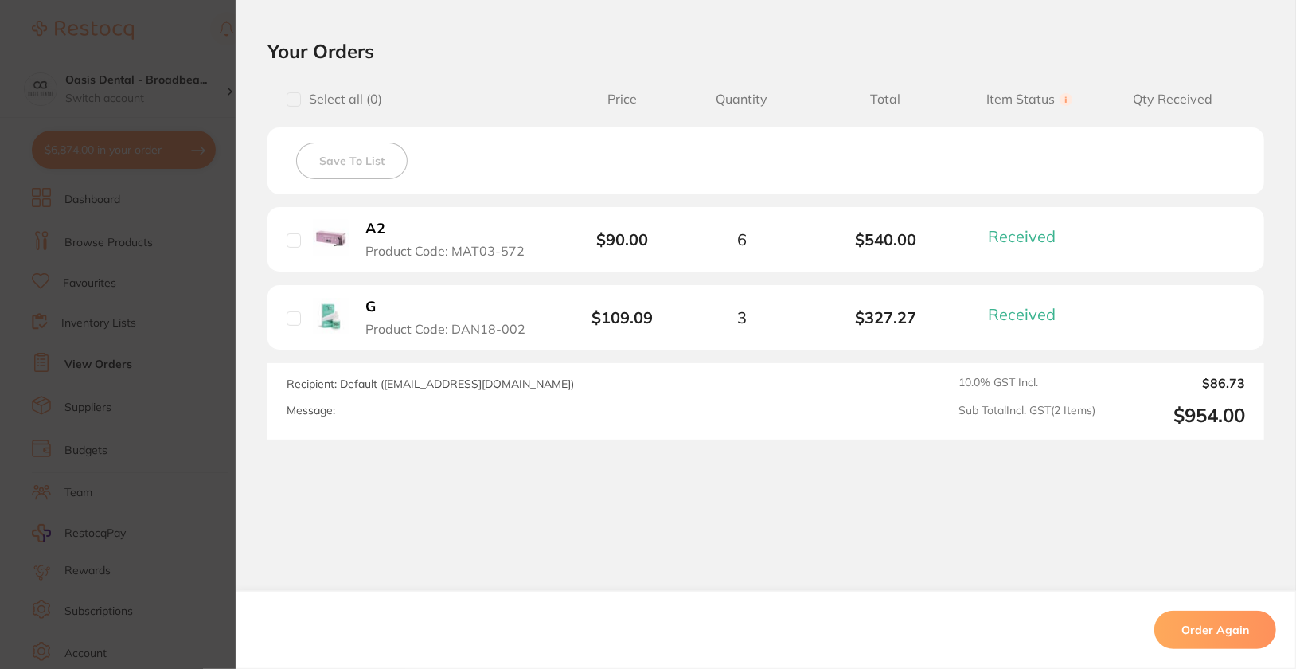
click at [367, 307] on b "G" at bounding box center [370, 307] width 10 height 17
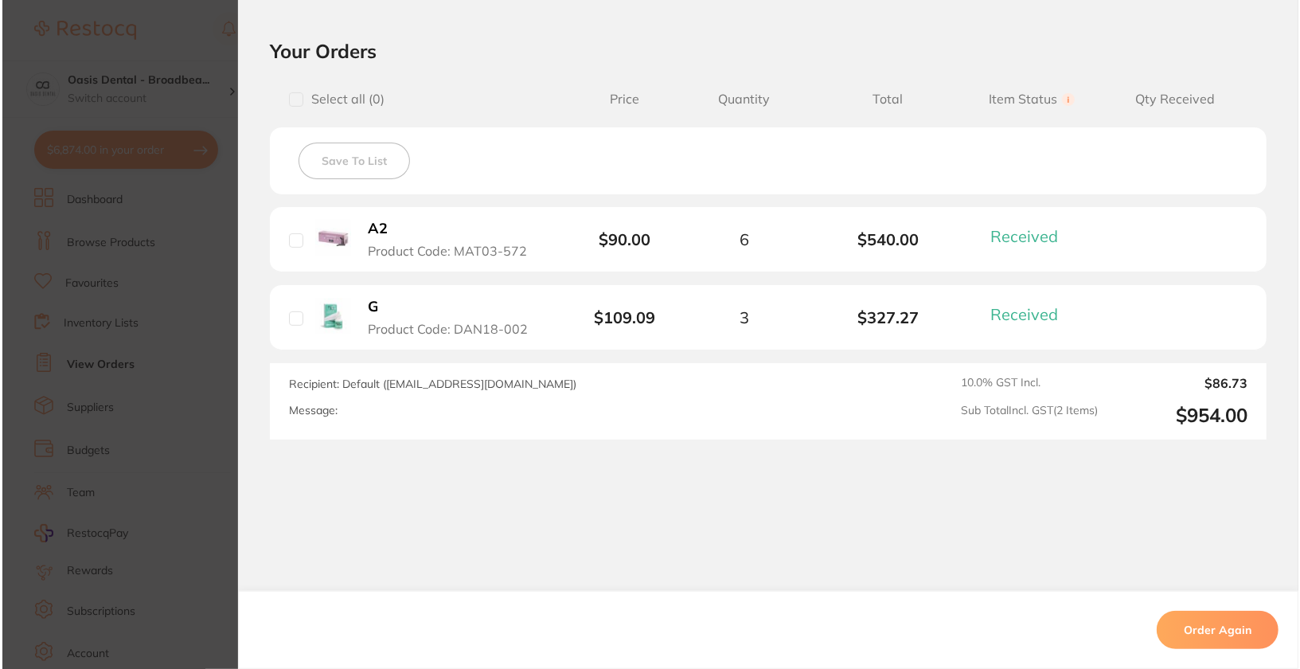
scroll to position [0, 0]
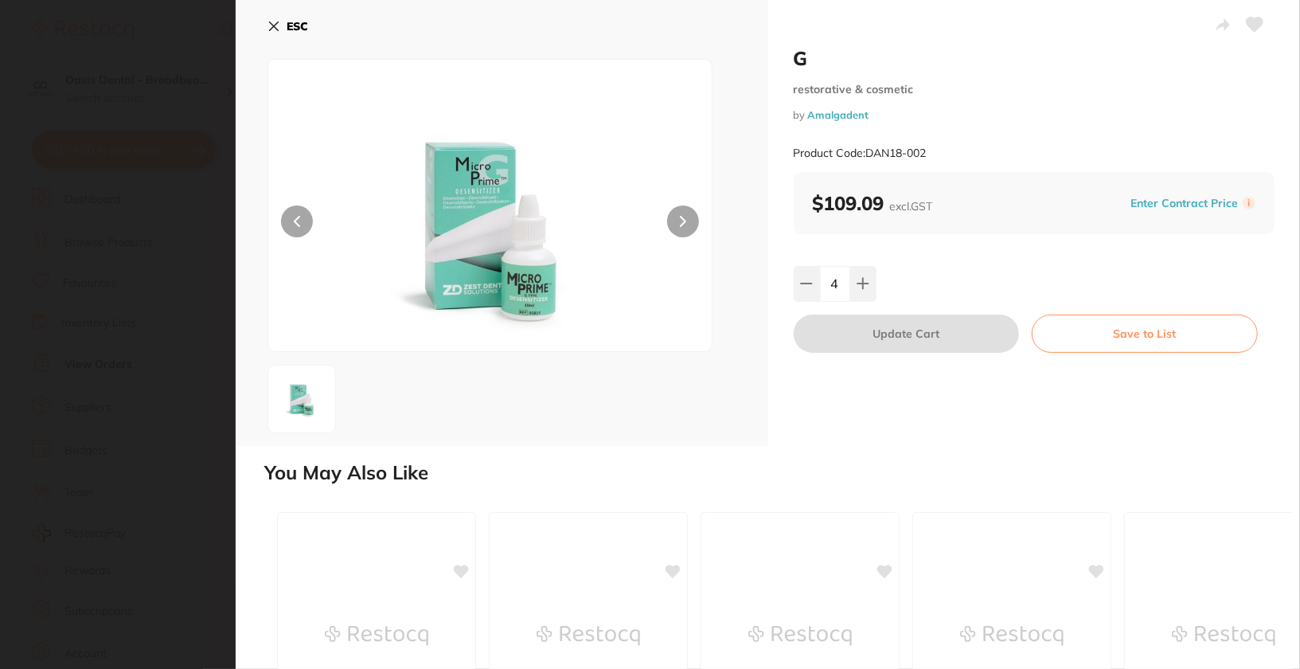
click at [301, 30] on b "ESC" at bounding box center [297, 26] width 21 height 14
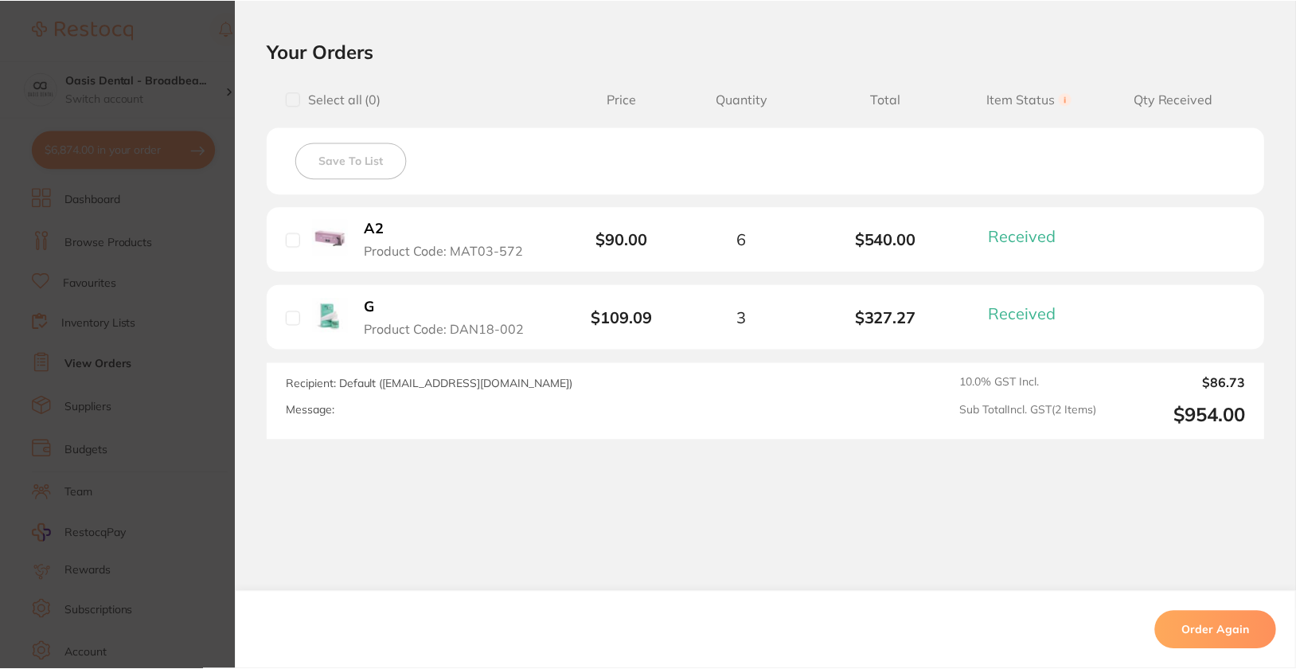
scroll to position [2654, 0]
click at [372, 225] on b "A2" at bounding box center [375, 229] width 20 height 17
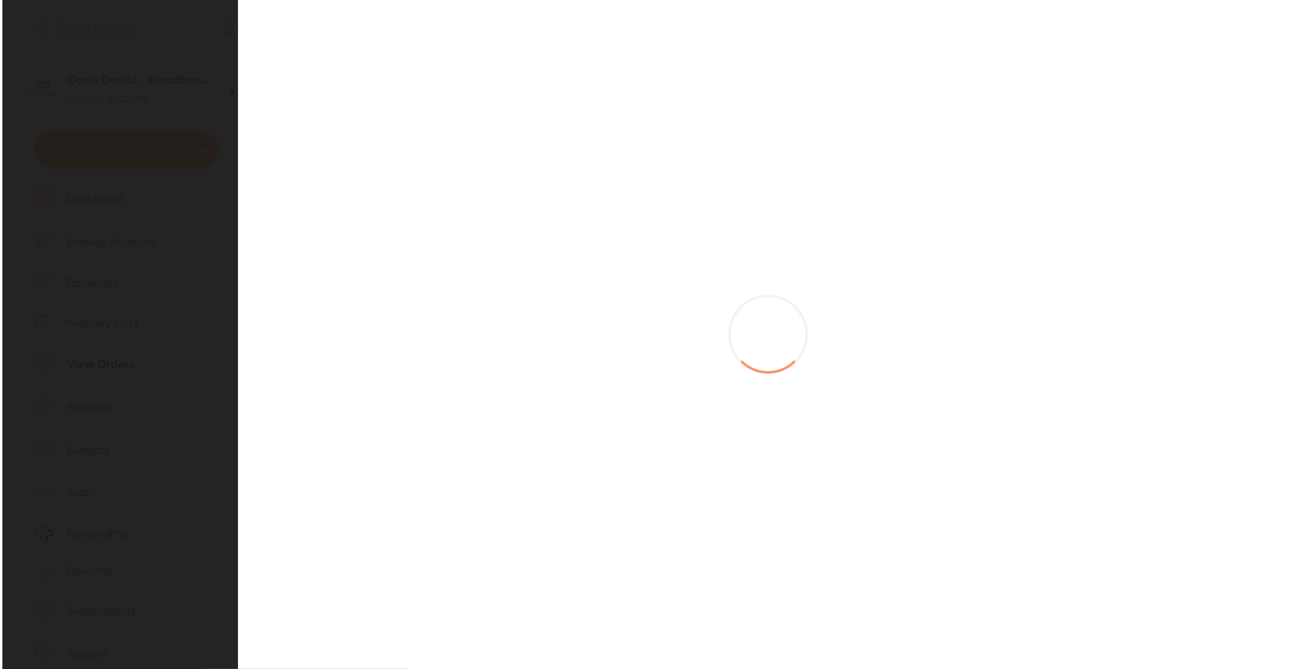
scroll to position [0, 0]
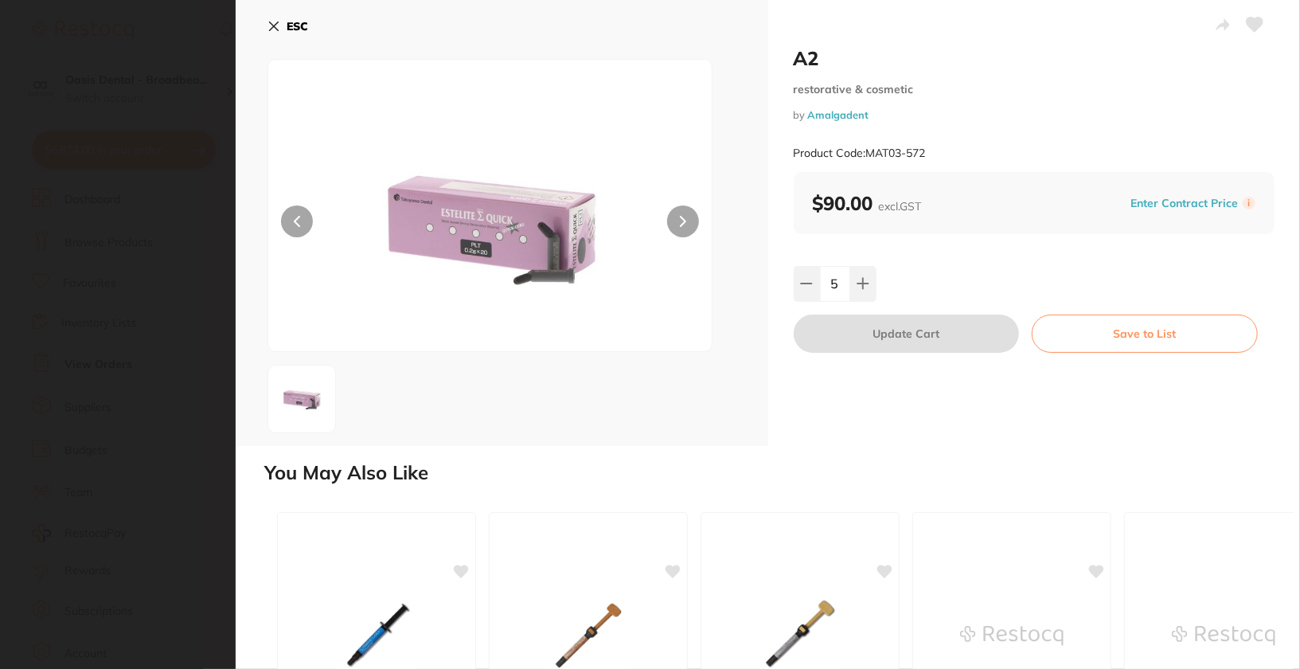
click at [268, 29] on icon at bounding box center [274, 26] width 13 height 13
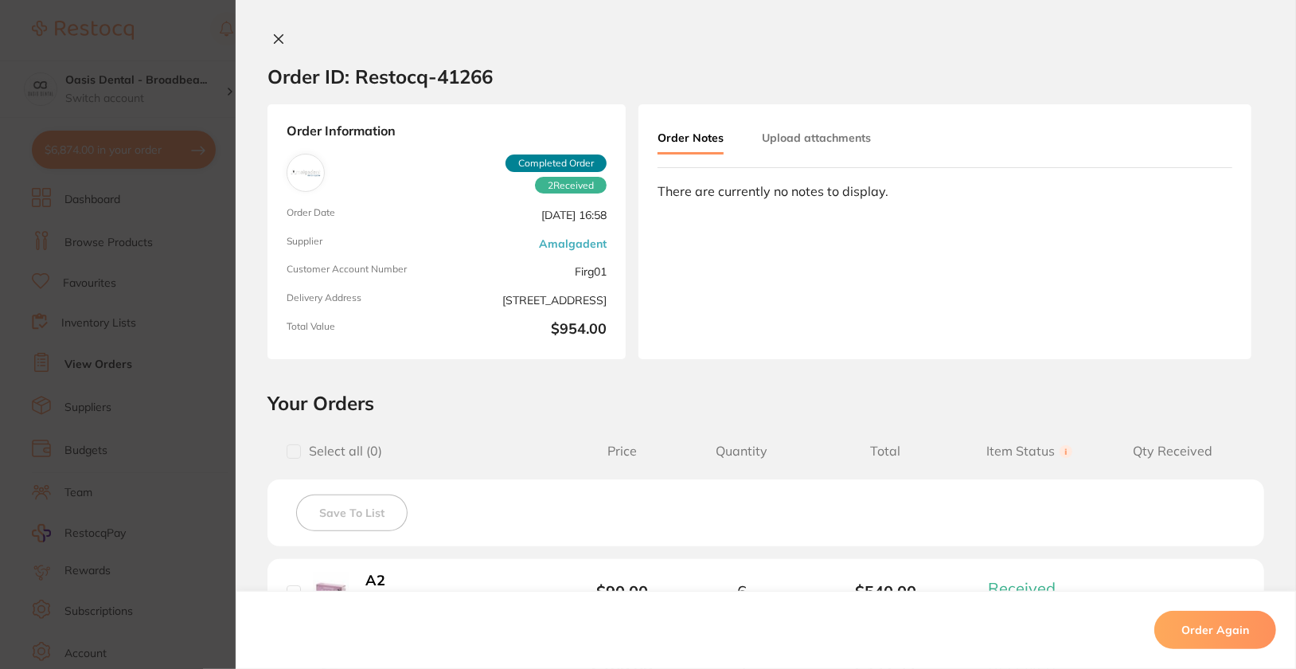
click at [286, 37] on div at bounding box center [766, 40] width 1061 height 17
click at [272, 39] on icon at bounding box center [278, 39] width 13 height 13
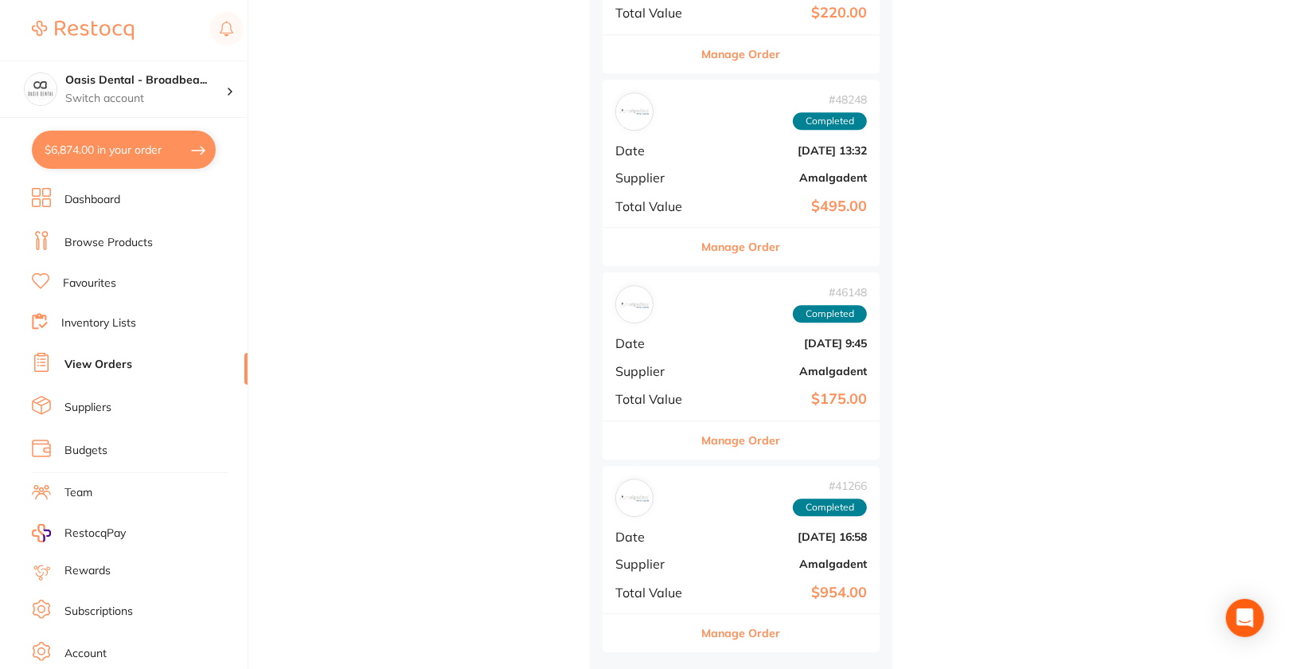
click at [753, 429] on button "Manage Order" at bounding box center [741, 440] width 79 height 38
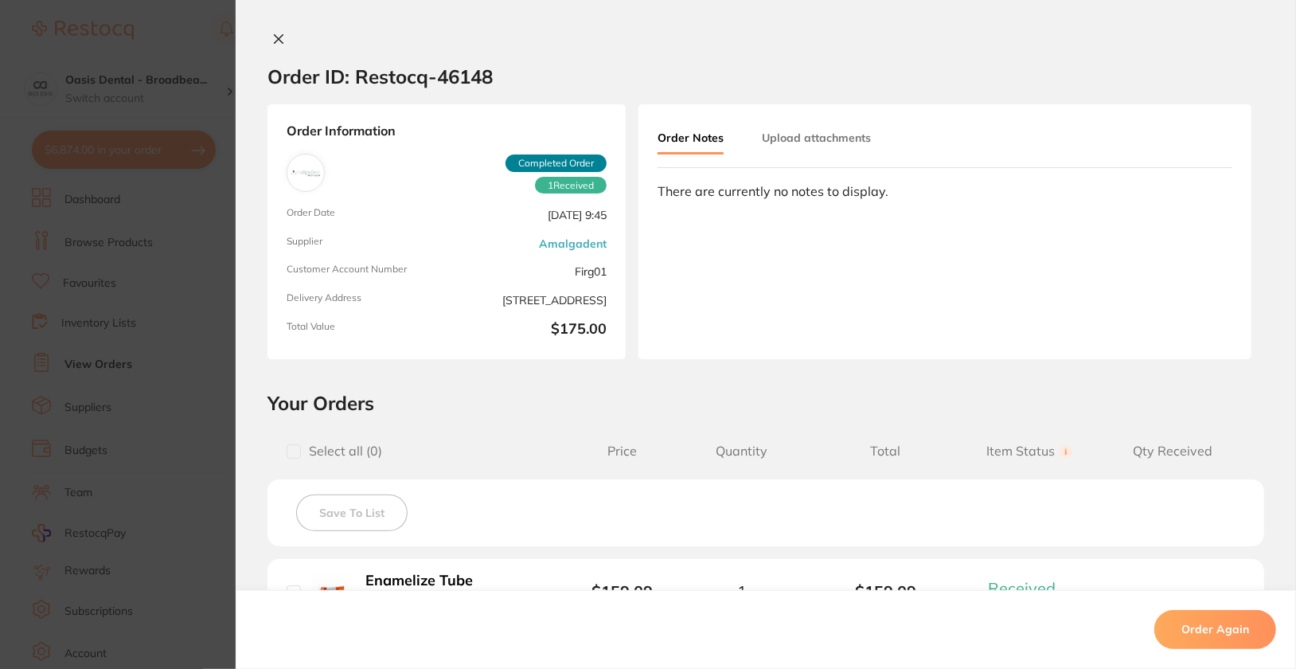
click at [277, 41] on icon at bounding box center [279, 39] width 9 height 9
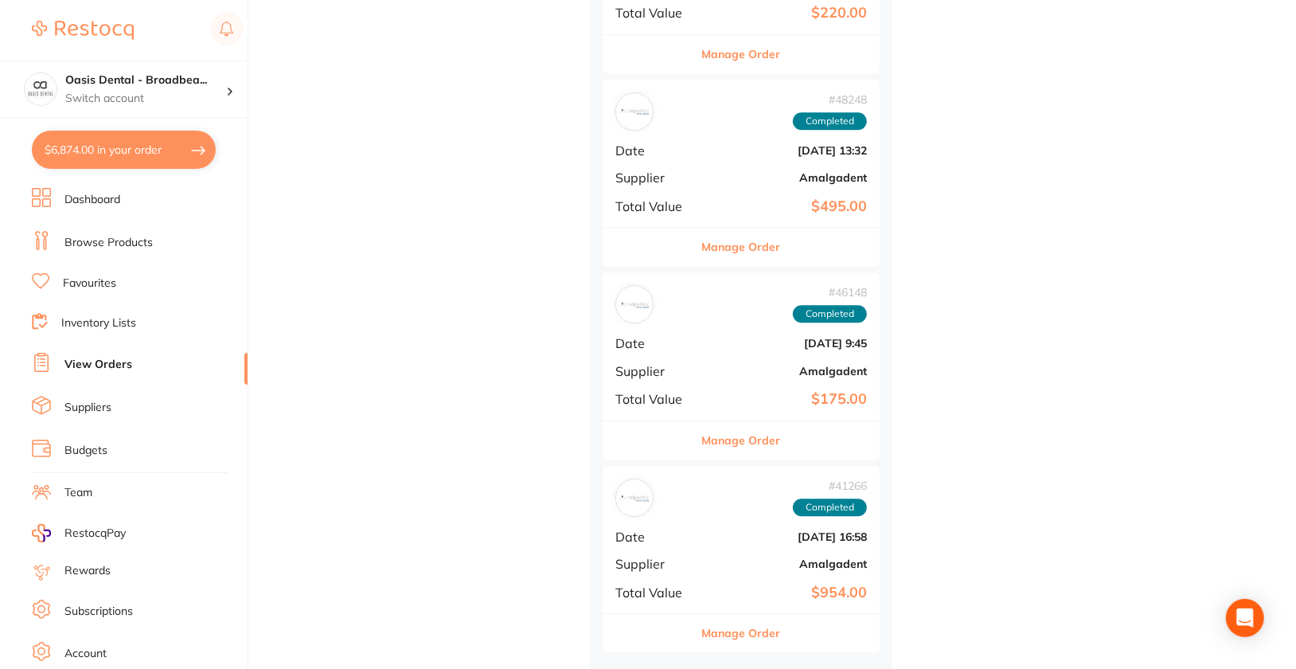
scroll to position [2501, 0]
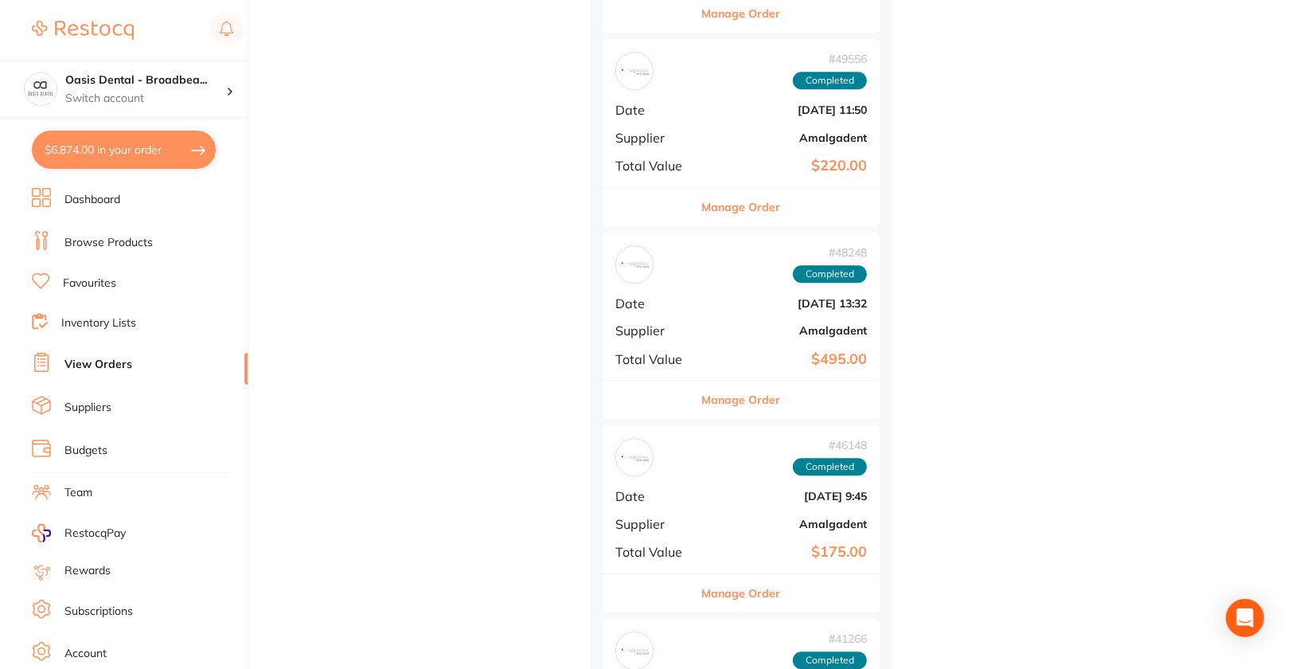
click at [728, 402] on button "Manage Order" at bounding box center [741, 400] width 79 height 38
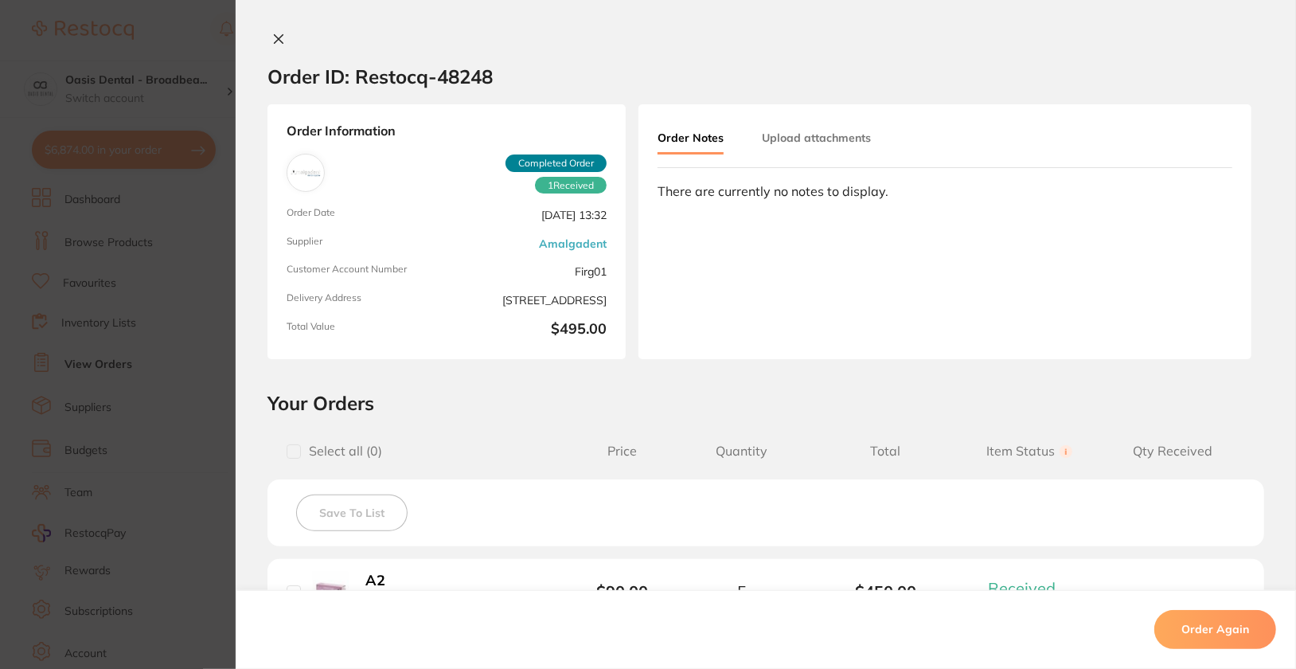
click at [273, 45] on icon at bounding box center [278, 39] width 13 height 13
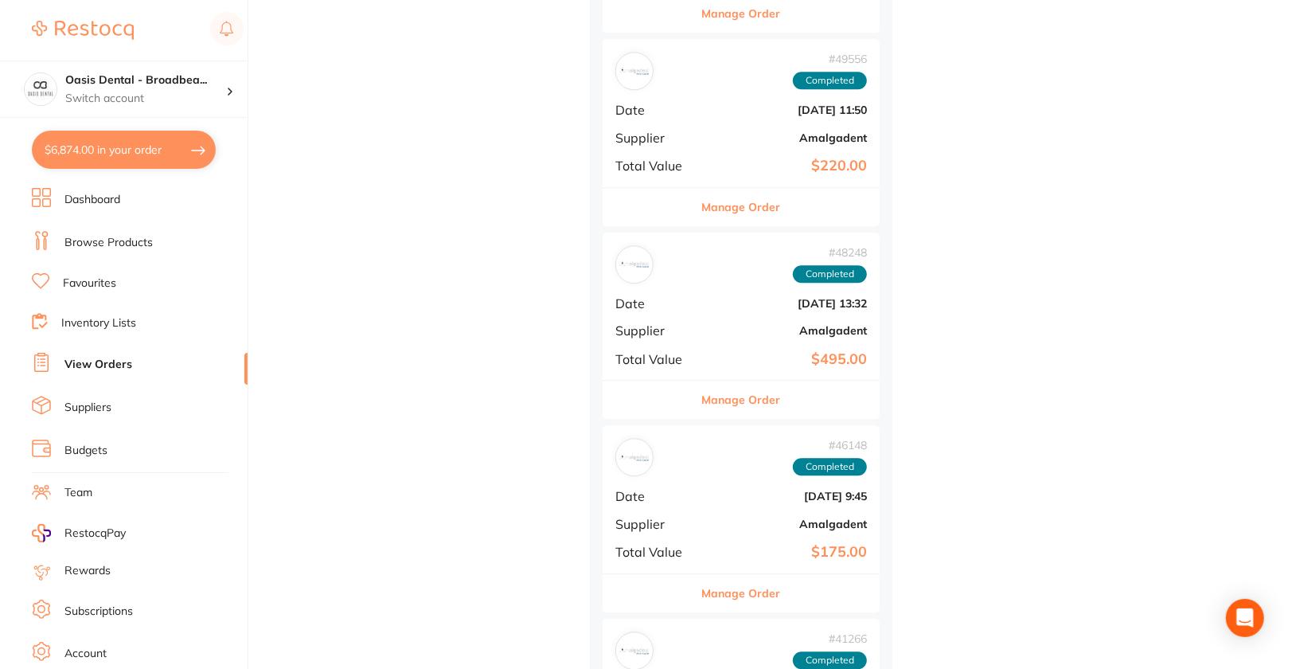
click at [748, 197] on button "Manage Order" at bounding box center [741, 207] width 79 height 38
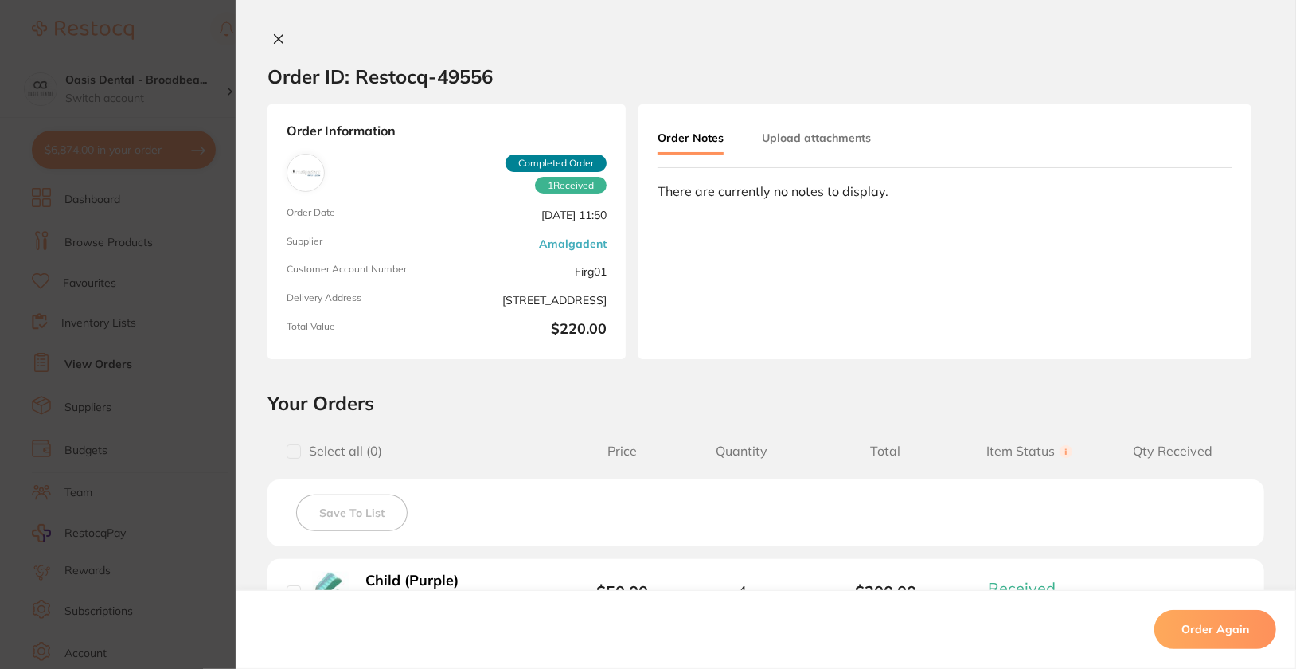
click at [275, 42] on icon at bounding box center [279, 39] width 9 height 9
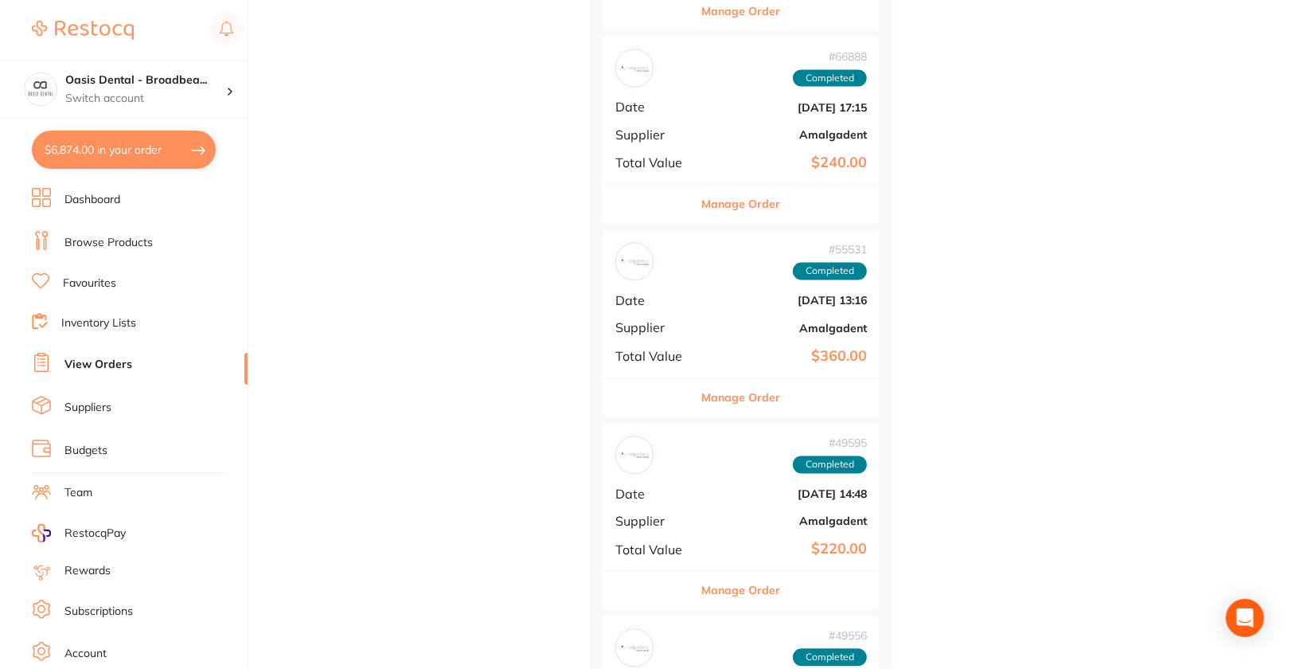
scroll to position [1924, 0]
click at [742, 585] on button "Manage Order" at bounding box center [741, 591] width 79 height 38
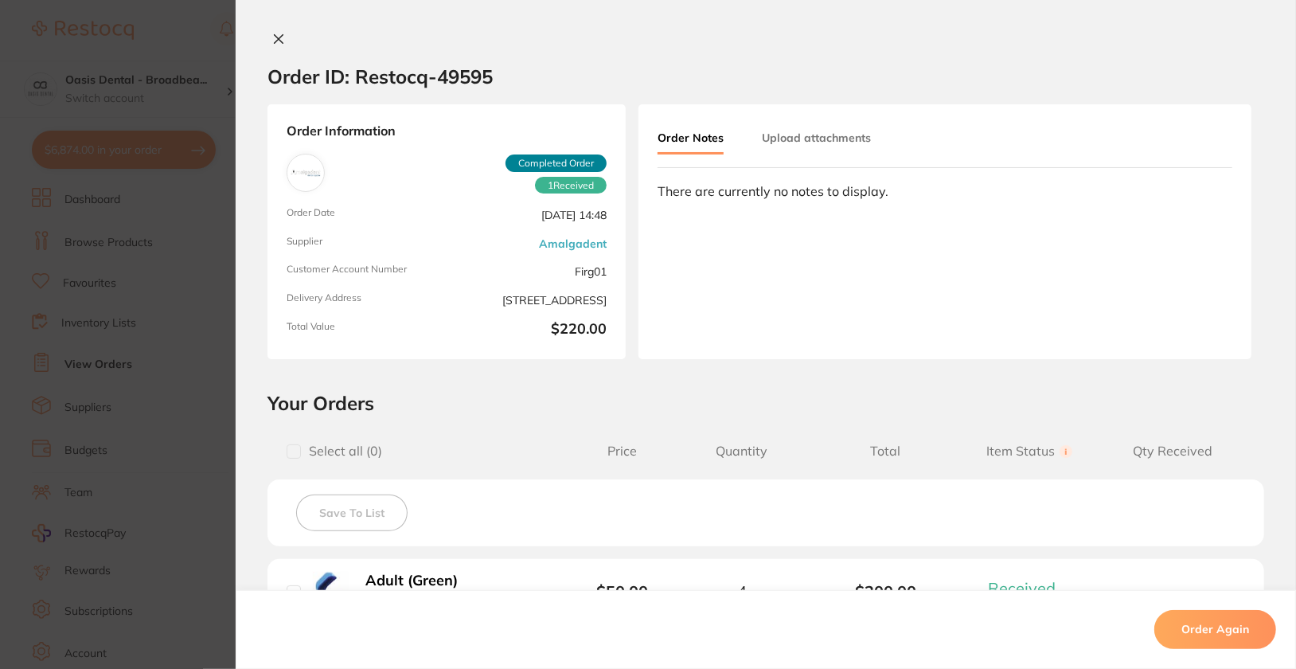
click at [279, 35] on icon at bounding box center [278, 39] width 13 height 13
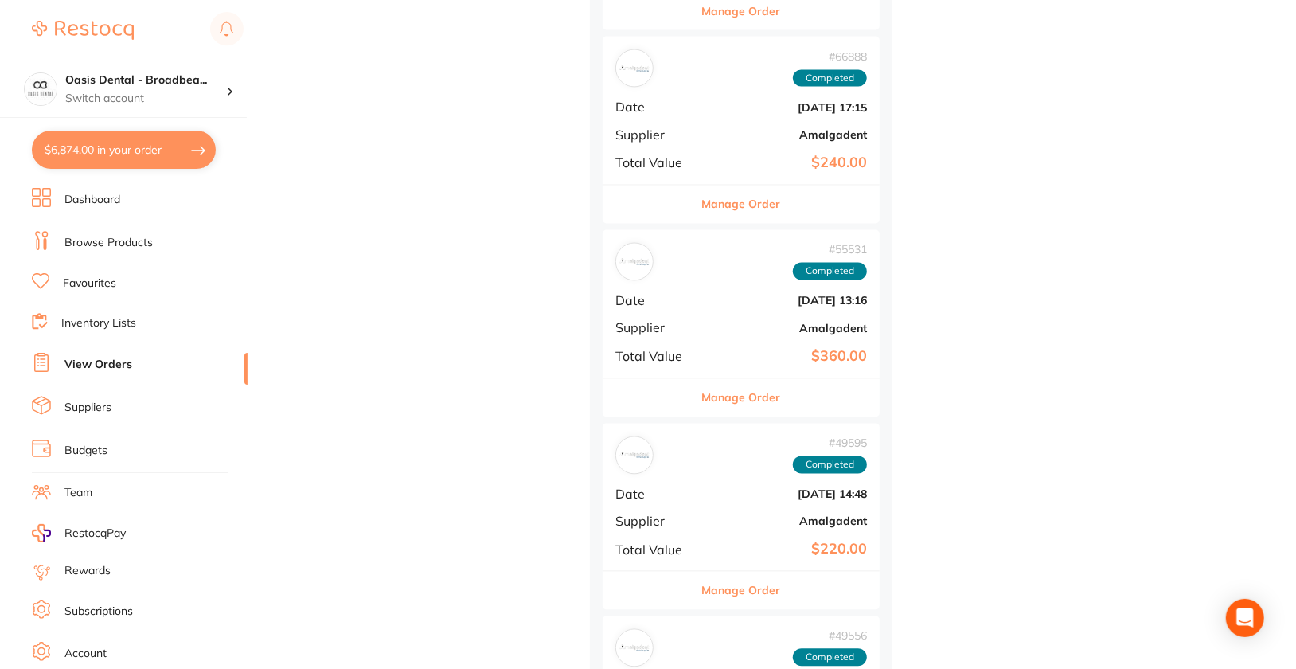
click at [740, 196] on button "Manage Order" at bounding box center [741, 205] width 79 height 38
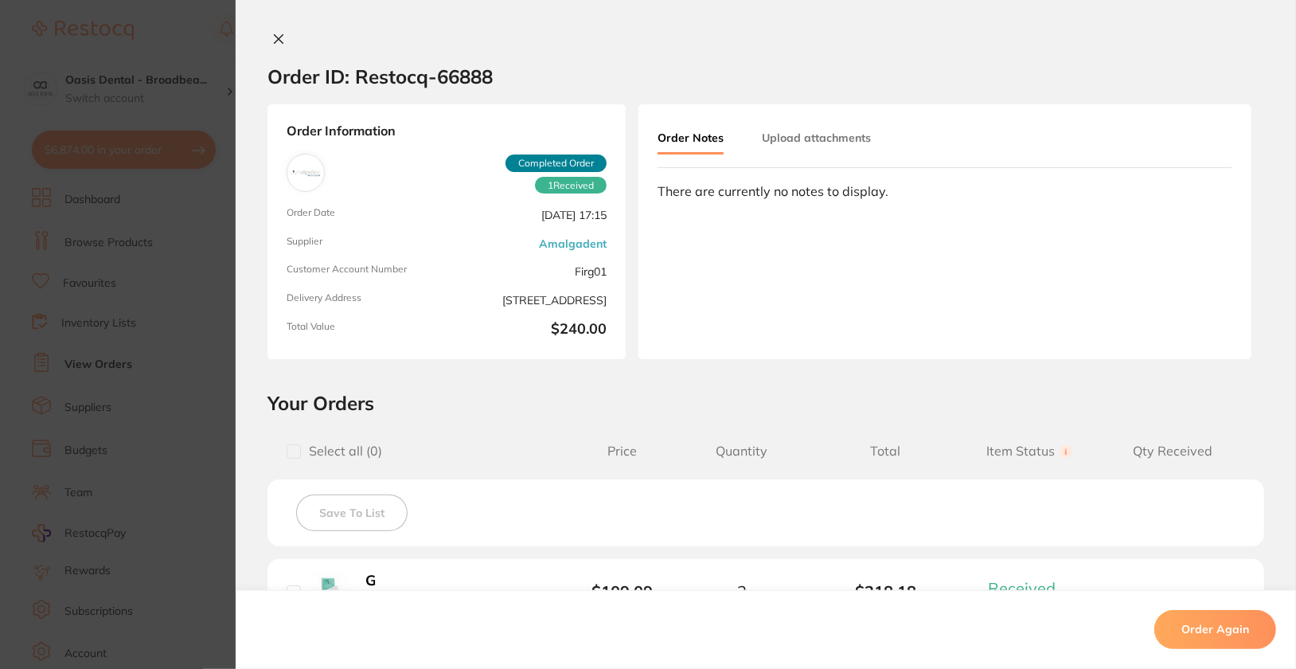
scroll to position [1303, 0]
click at [277, 39] on icon at bounding box center [278, 39] width 13 height 13
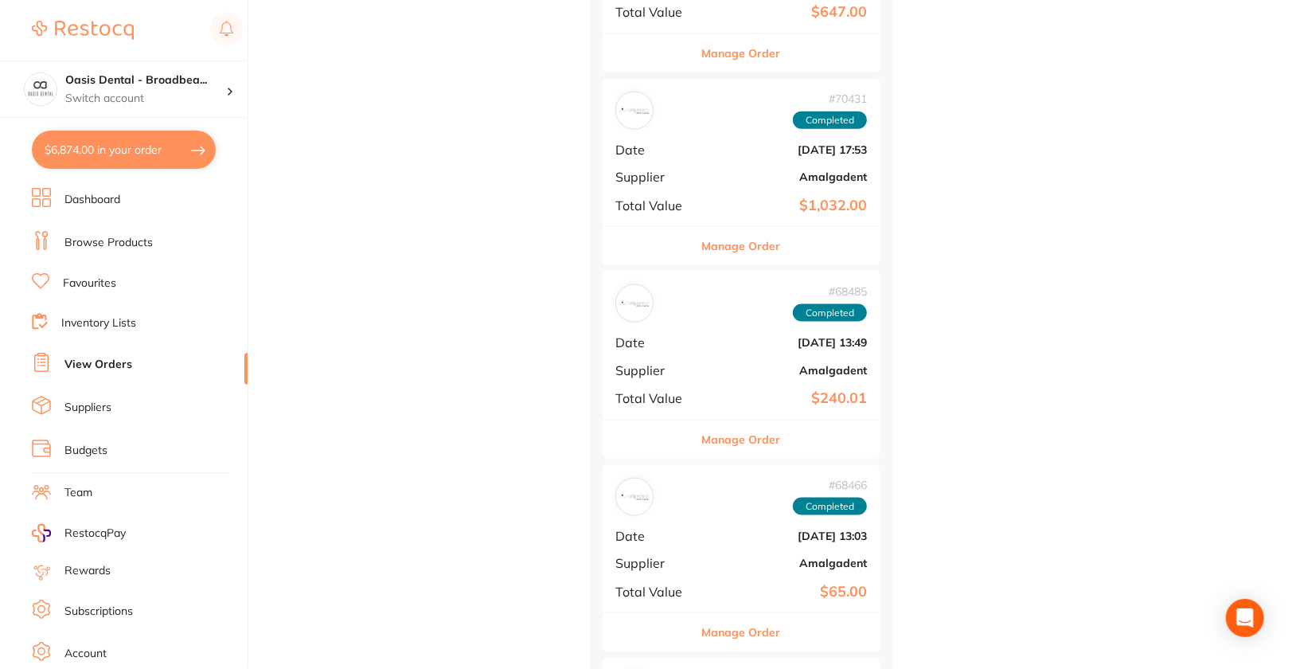
click at [762, 440] on button "Manage Order" at bounding box center [741, 439] width 79 height 38
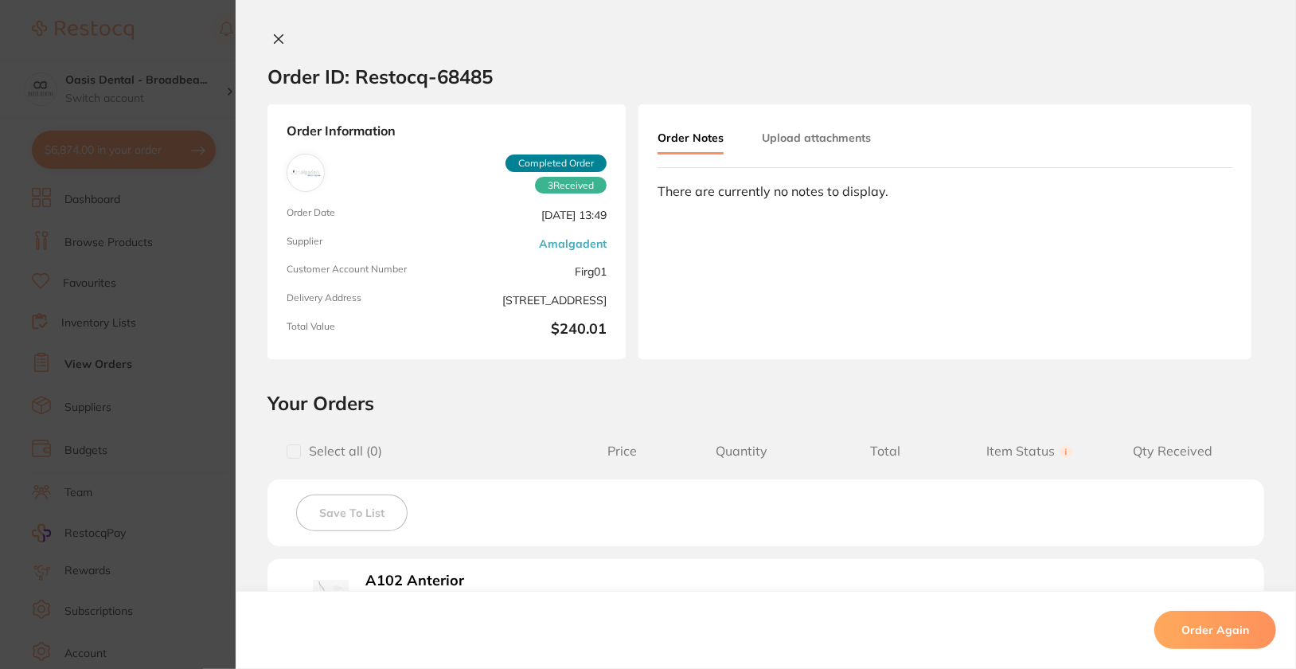
scroll to position [484, 0]
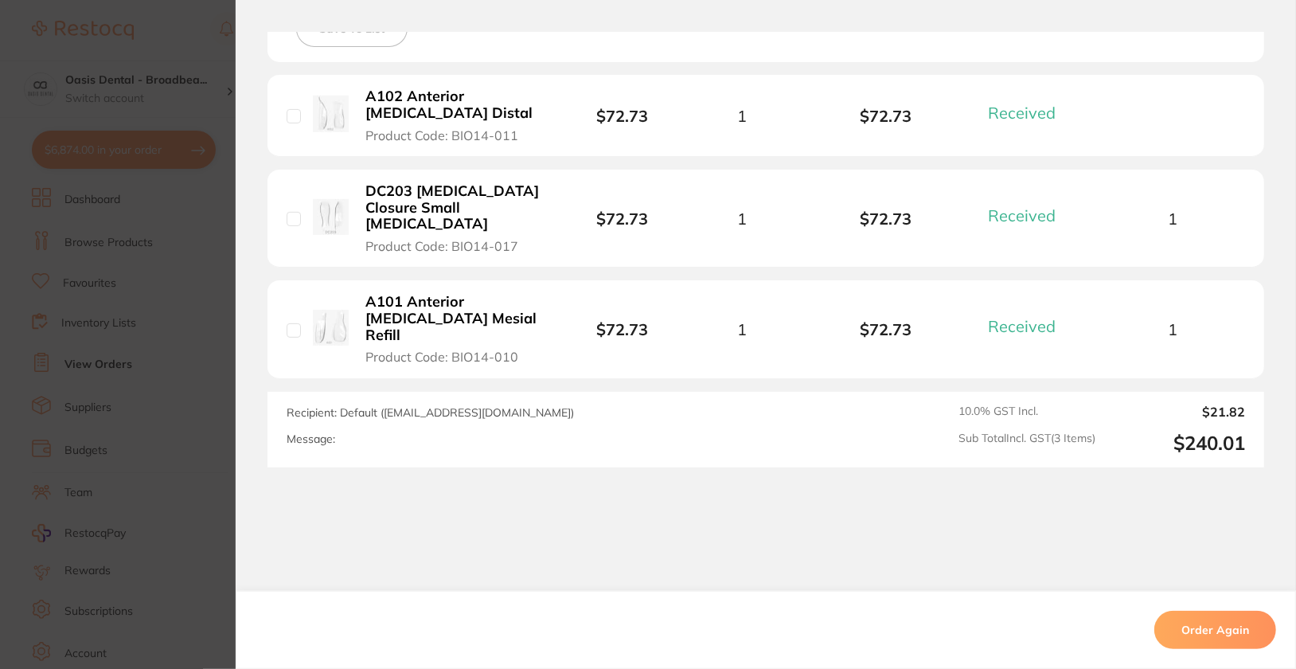
click at [452, 98] on b "A102 Anterior [MEDICAL_DATA] Distal" at bounding box center [455, 104] width 180 height 33
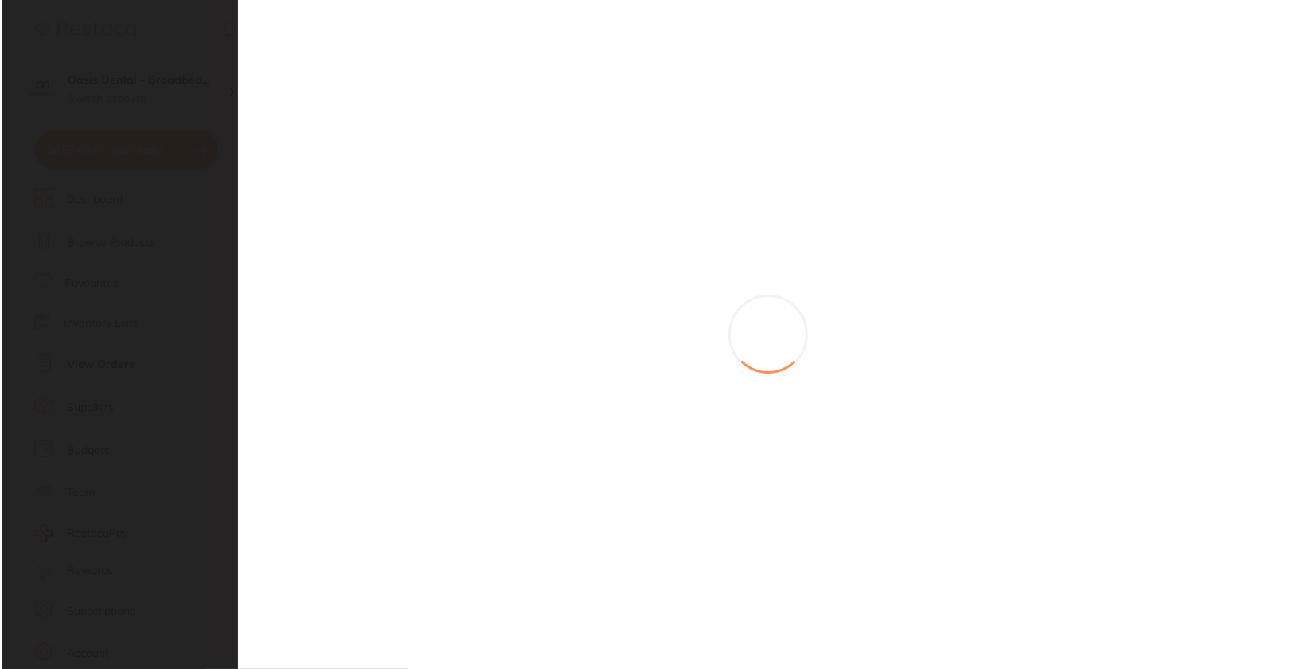
scroll to position [0, 0]
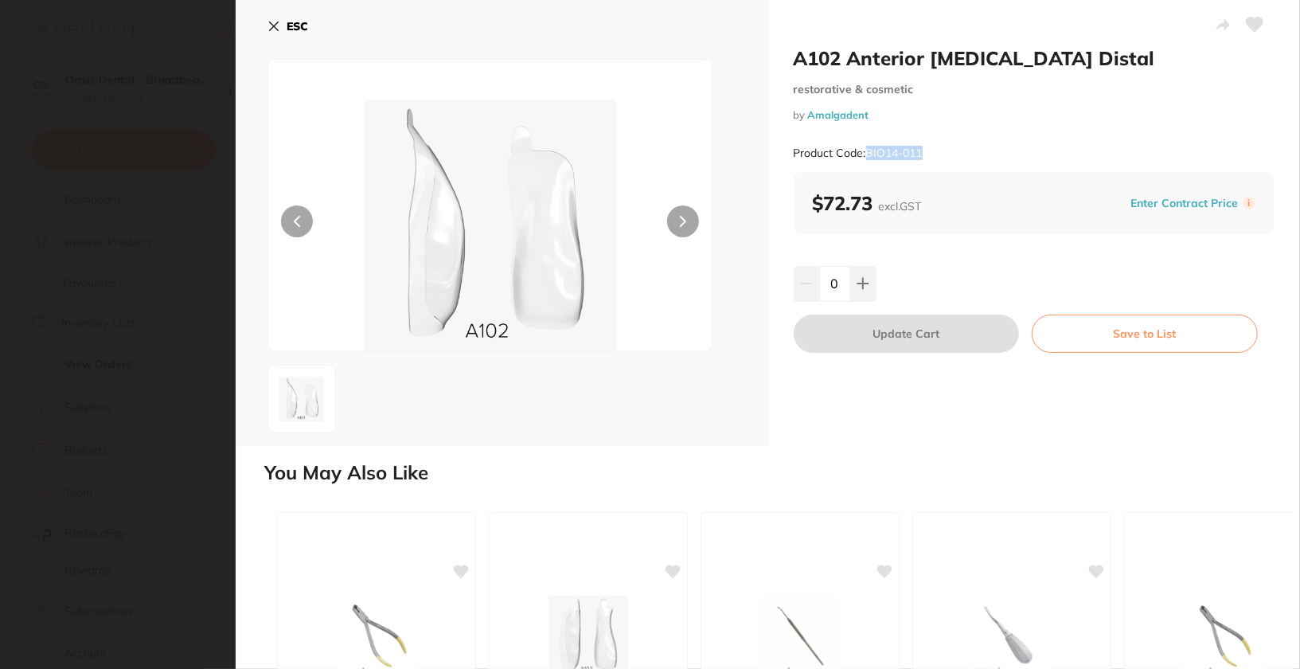
drag, startPoint x: 869, startPoint y: 155, endPoint x: 932, endPoint y: 153, distance: 63.7
click at [932, 153] on div "Product Code: BIO14-011" at bounding box center [1035, 153] width 482 height 39
copy small "BIO14-011"
click at [133, 373] on section "A102 Anterior [MEDICAL_DATA] Distal restorative & cosmetic by Amalgadent Produc…" at bounding box center [650, 334] width 1300 height 669
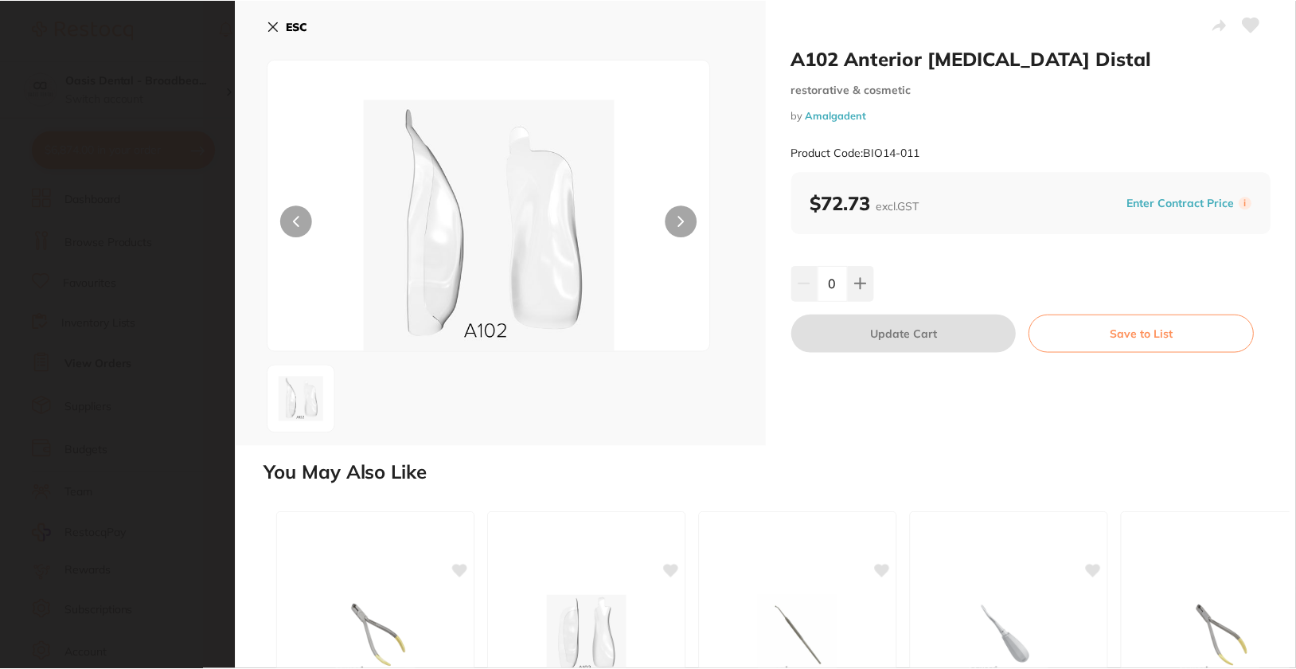
scroll to position [1303, 0]
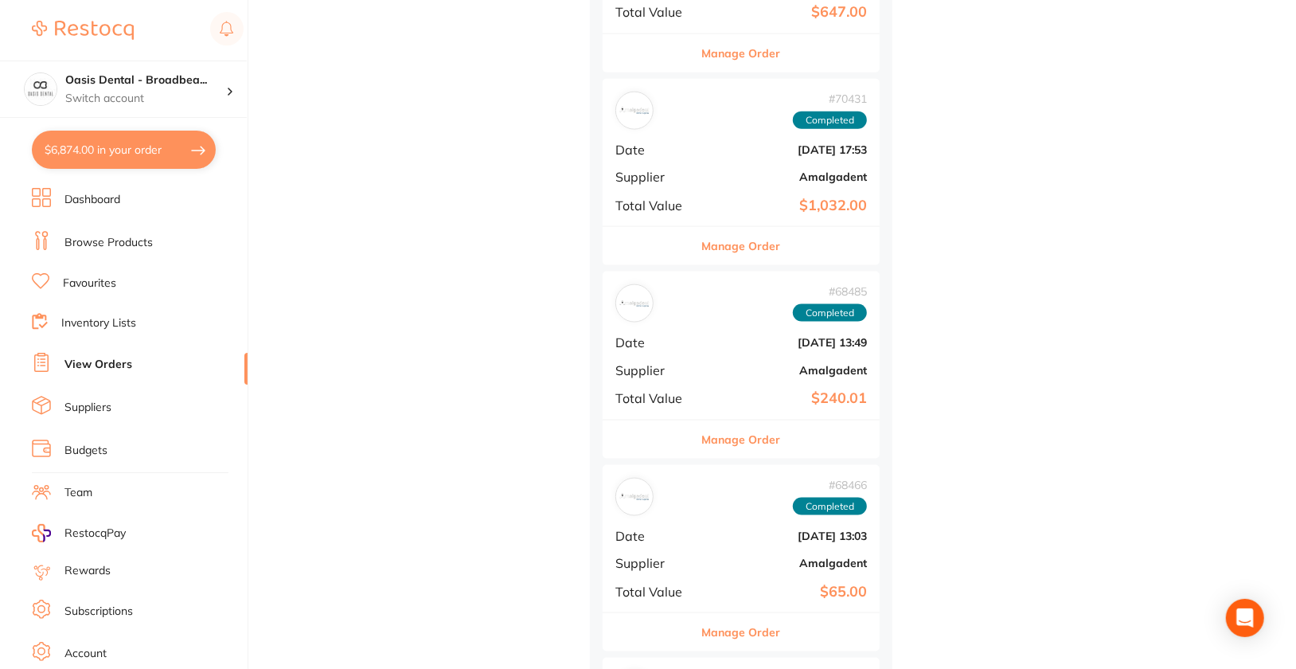
click at [115, 239] on link "Browse Products" at bounding box center [108, 243] width 88 height 16
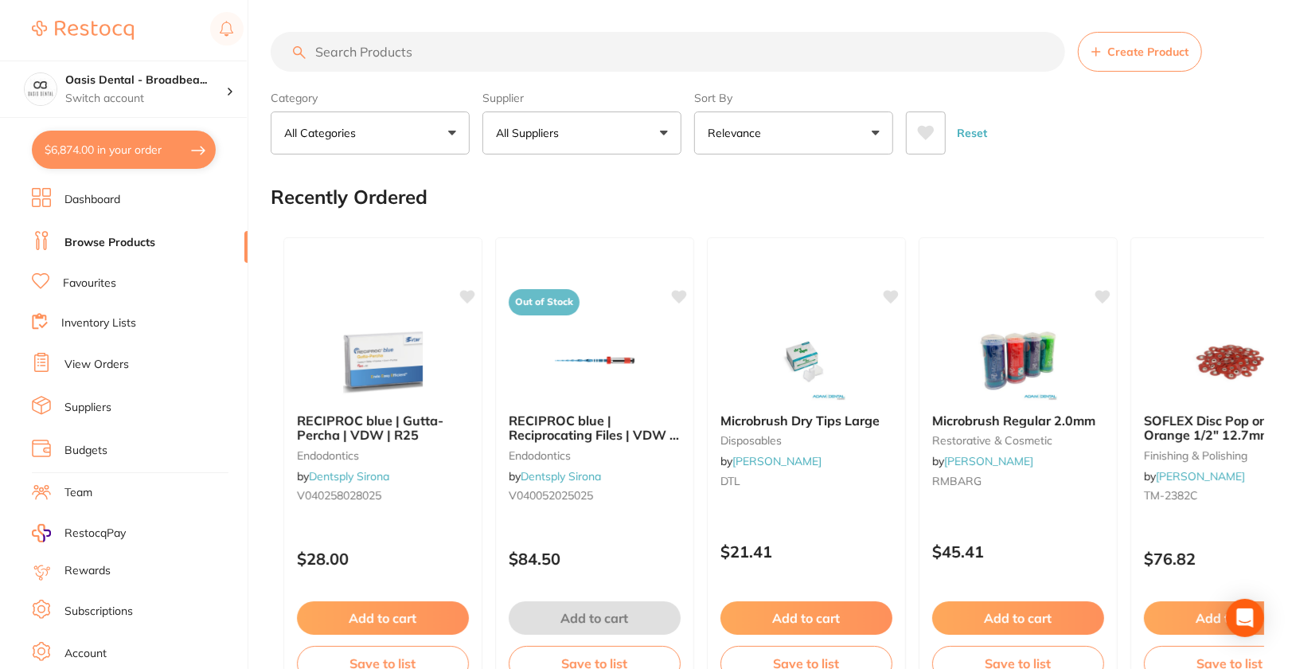
click at [614, 111] on div "Supplier All Suppliers All Suppliers Dentsply [GEOGRAPHIC_DATA] AB Orthodontics…" at bounding box center [582, 119] width 199 height 70
click at [623, 127] on button "All Suppliers" at bounding box center [582, 132] width 199 height 43
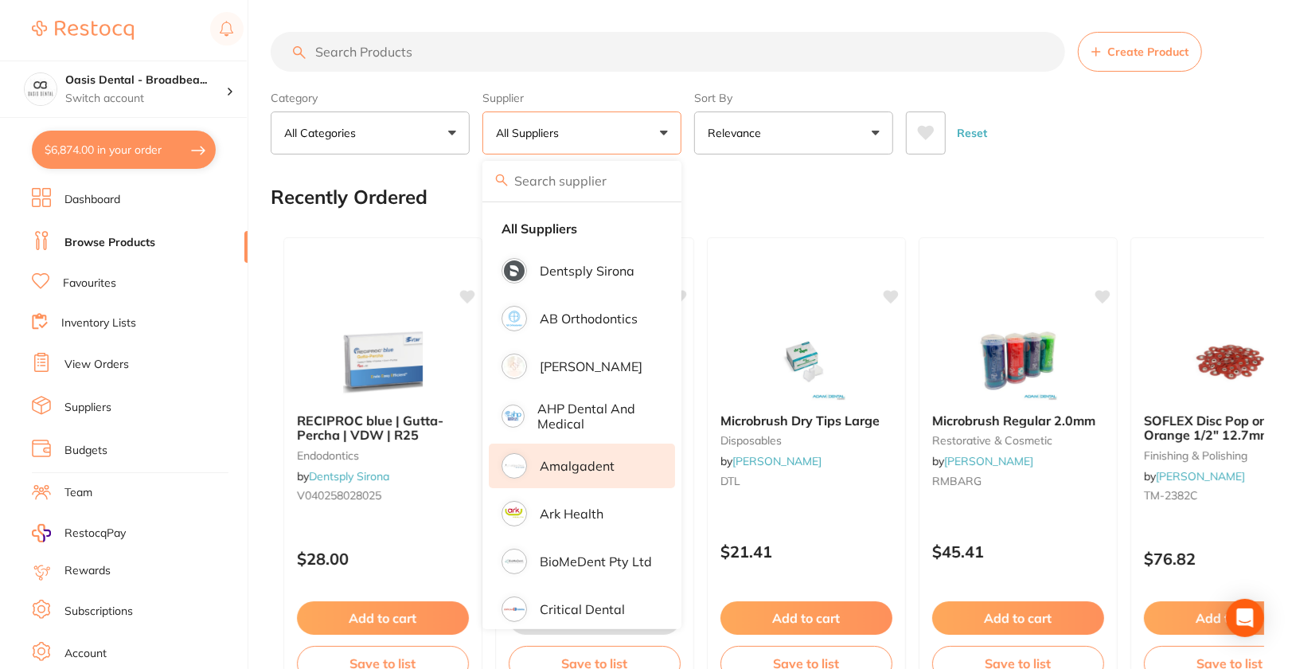
click at [593, 474] on li "Amalgadent" at bounding box center [582, 466] width 186 height 45
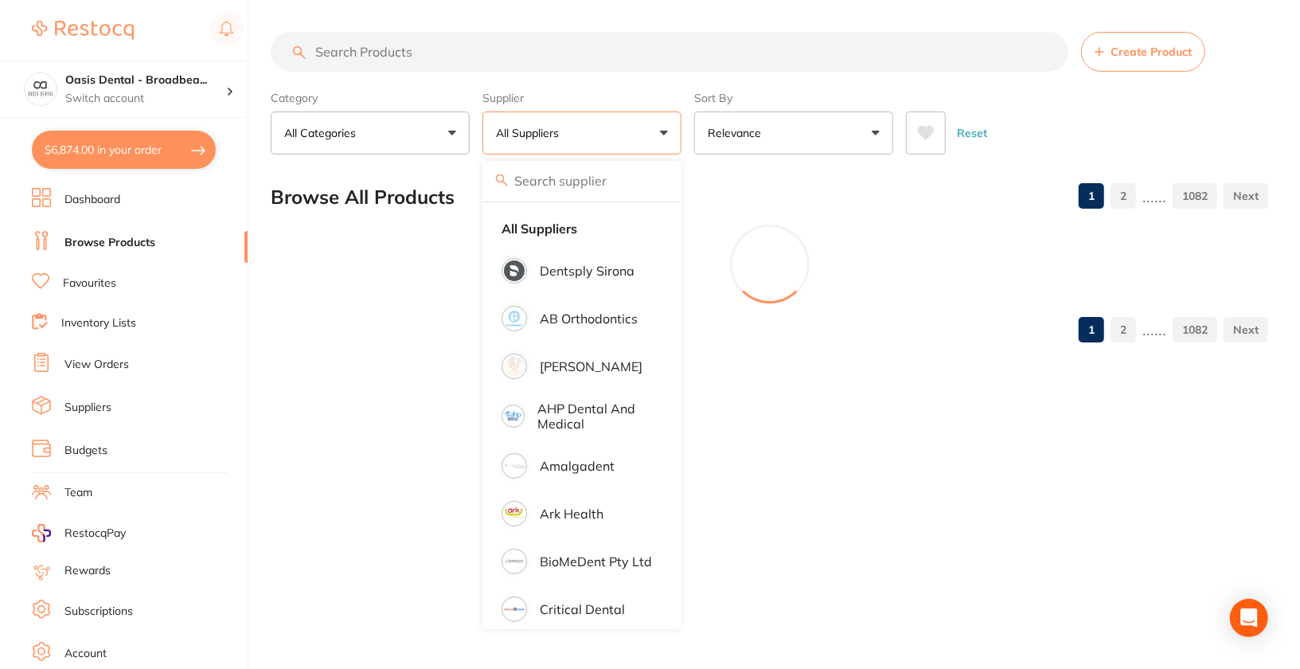
click at [1195, 79] on section "Create Product Category All Categories All Categories 3D Printing anaesthetic a…" at bounding box center [770, 93] width 998 height 123
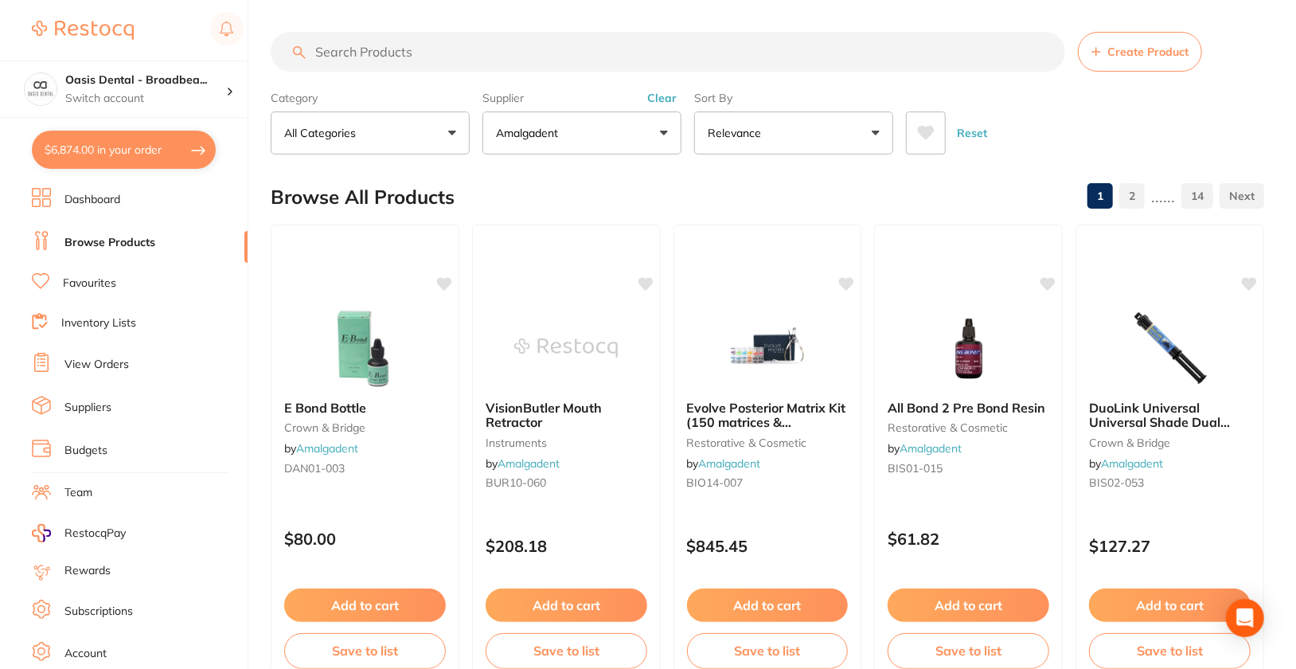
click at [1198, 111] on div "Reset" at bounding box center [1079, 127] width 346 height 56
click at [637, 47] on input "search" at bounding box center [668, 52] width 795 height 40
paste input "BIO14-011"
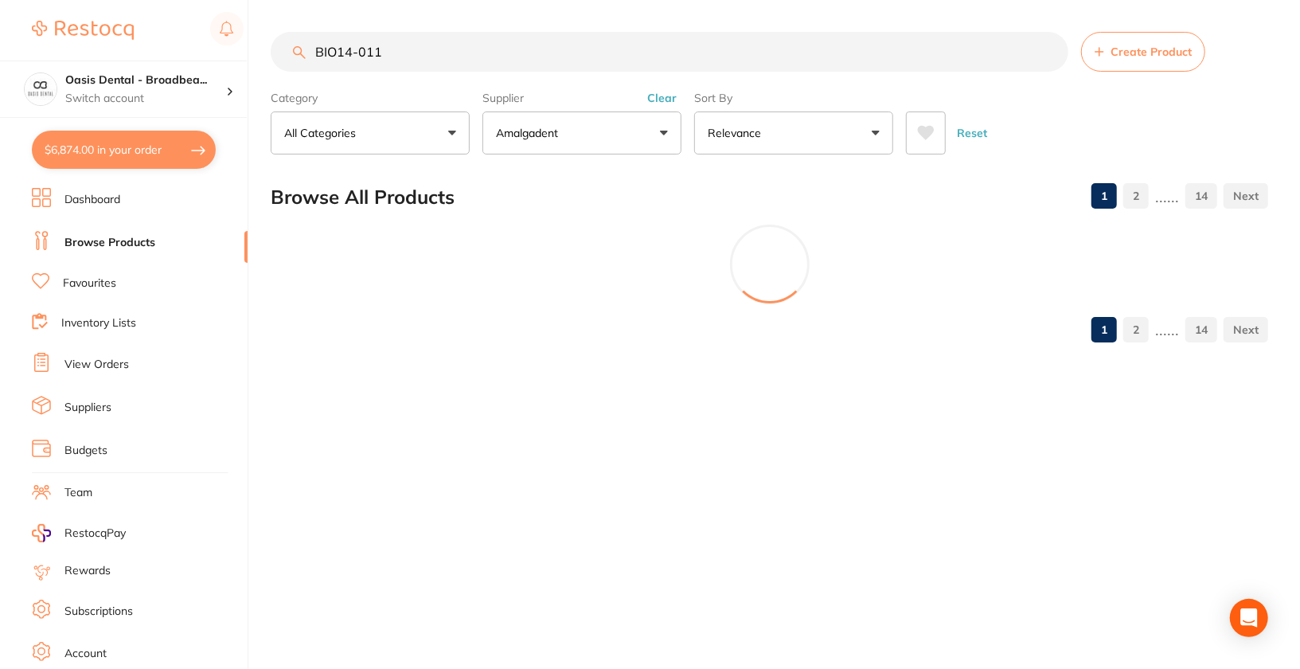
type input "BIO14-011"
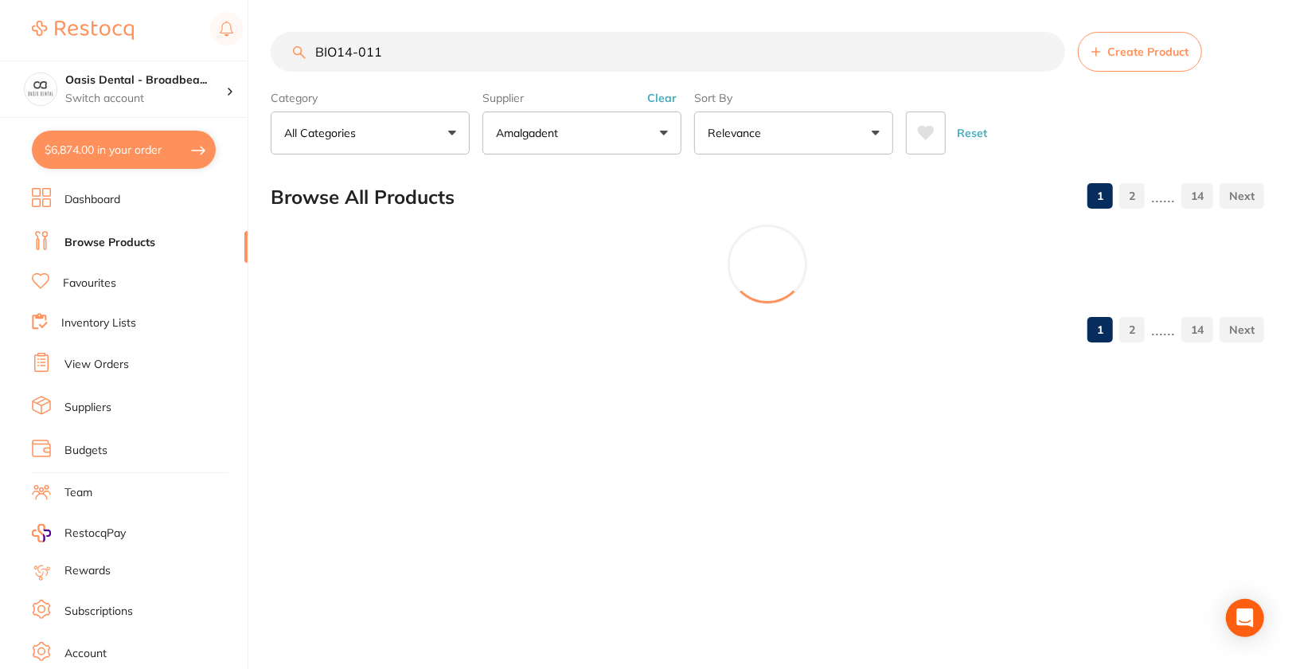
click at [1226, 122] on div "Reset" at bounding box center [1079, 127] width 346 height 56
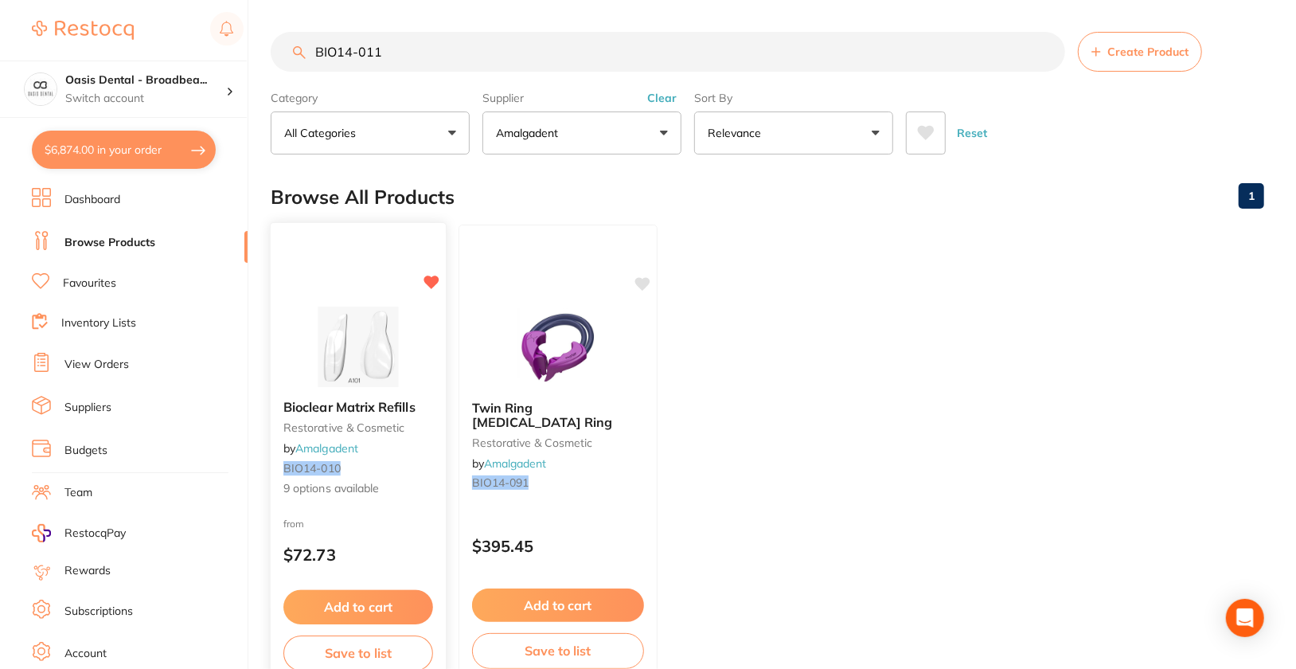
click at [355, 319] on img at bounding box center [358, 347] width 104 height 80
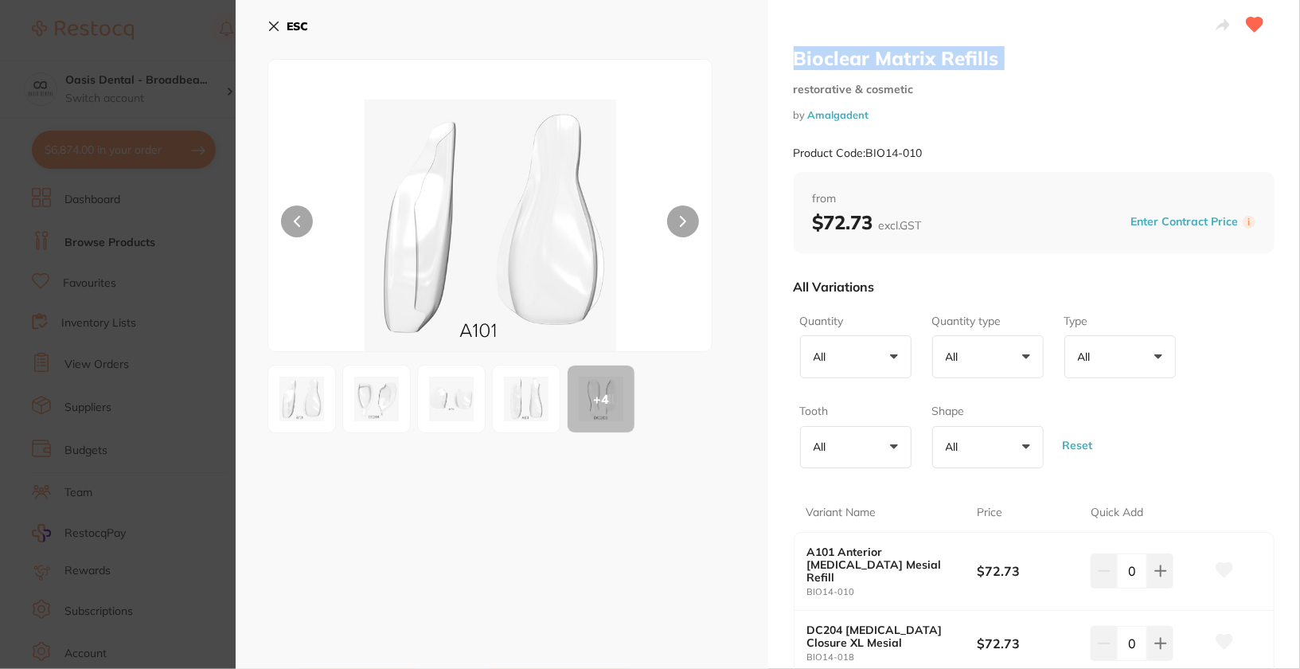
drag, startPoint x: 795, startPoint y: 61, endPoint x: 1002, endPoint y: 71, distance: 207.3
click at [1002, 71] on div "Bioclear Matrix Refills restorative & cosmetic by Amalgadent Product Code: BIO1…" at bounding box center [1035, 109] width 482 height 126
copy h2 "Bioclear Matrix Refills"
